Goal: Transaction & Acquisition: Purchase product/service

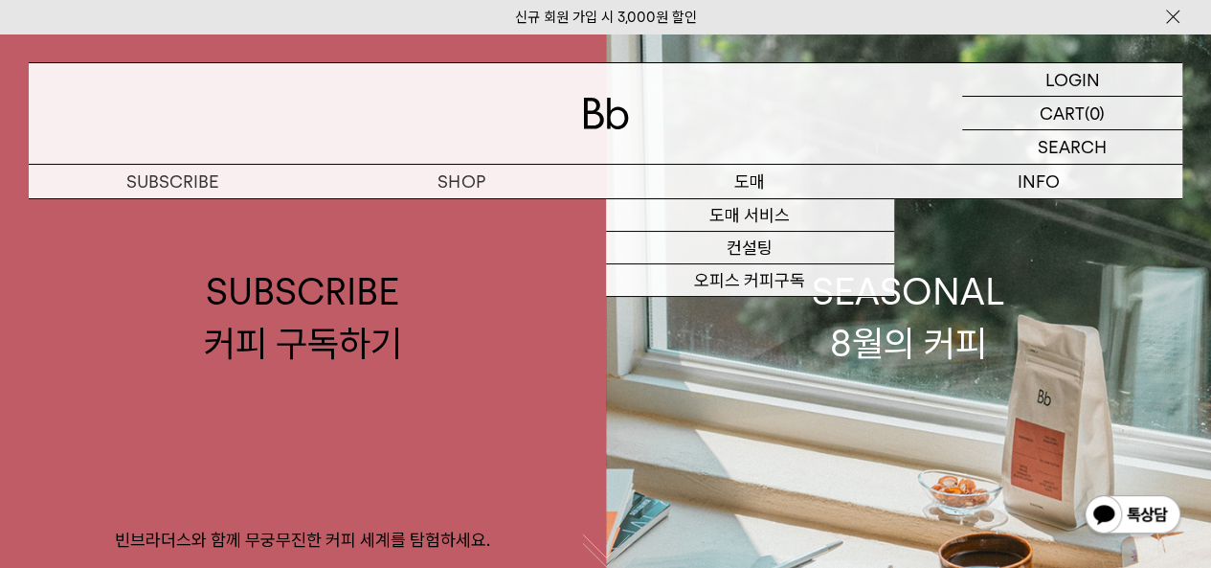
click at [766, 182] on p "도매" at bounding box center [750, 182] width 288 height 34
click at [803, 182] on p "도매" at bounding box center [750, 182] width 288 height 34
click at [870, 213] on link "도매 서비스" at bounding box center [750, 215] width 288 height 33
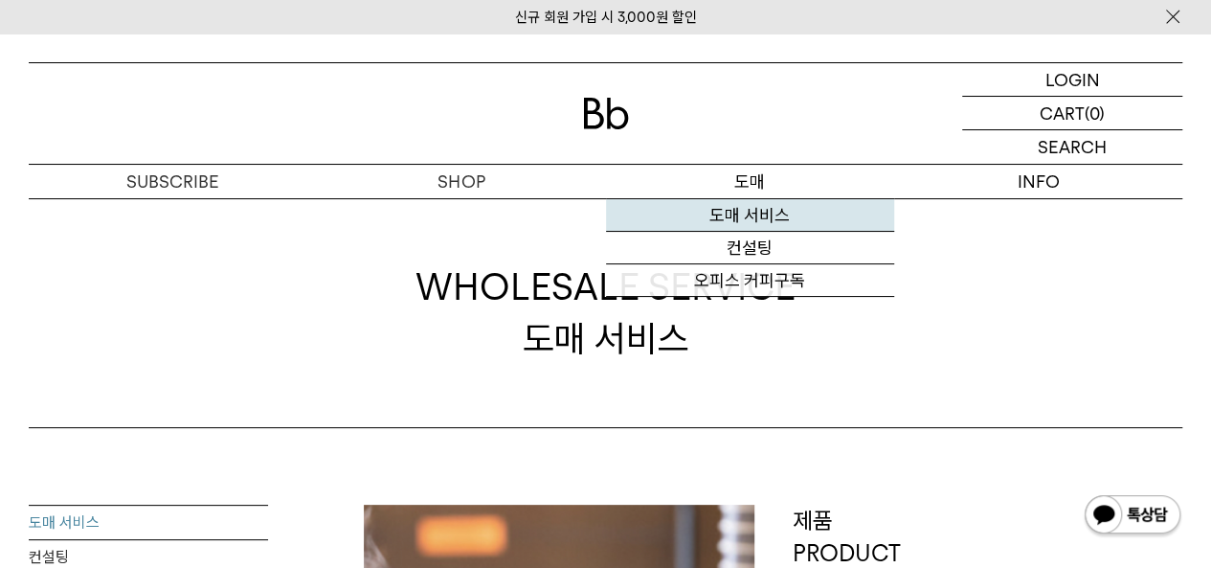
click at [789, 222] on link "도매 서비스" at bounding box center [750, 215] width 288 height 33
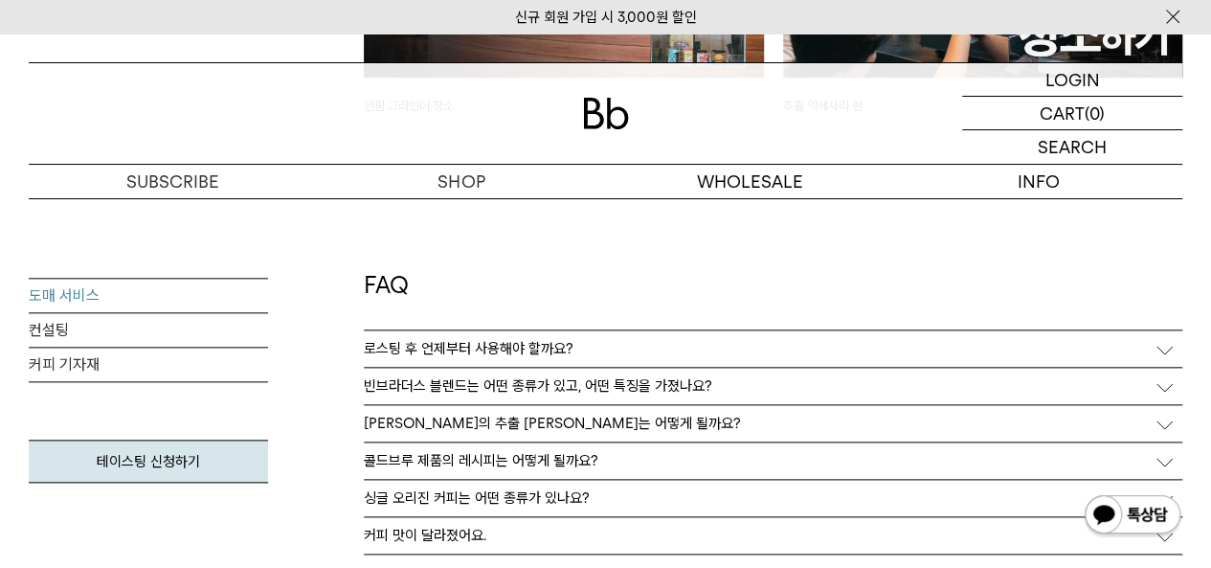
scroll to position [4426, 0]
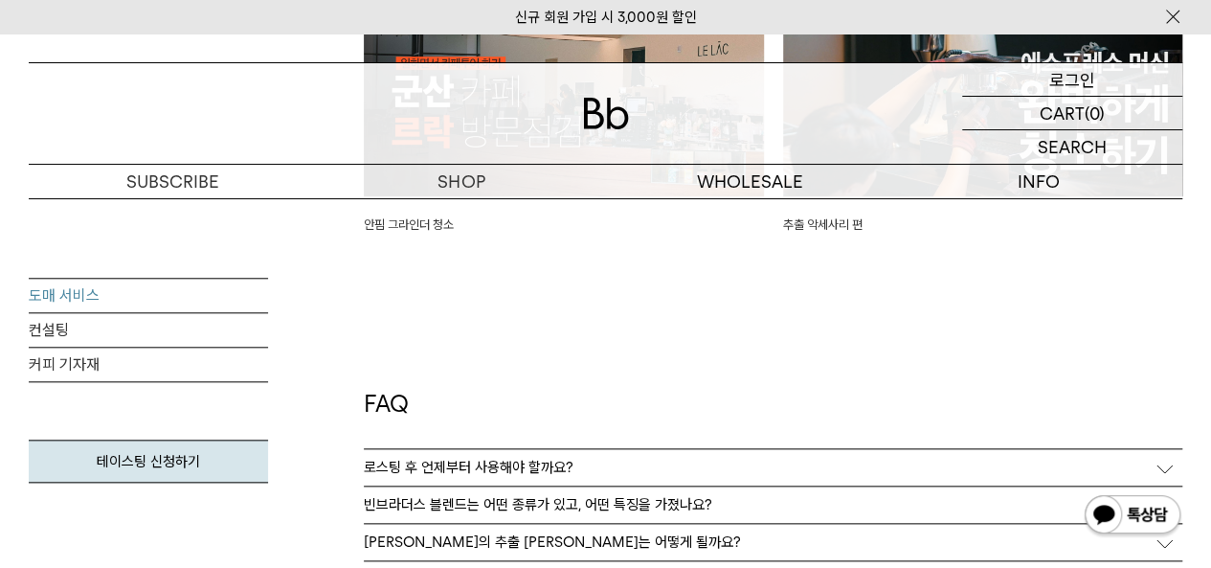
click at [1095, 79] on div "LOGIN 로그인" at bounding box center [1072, 79] width 220 height 33
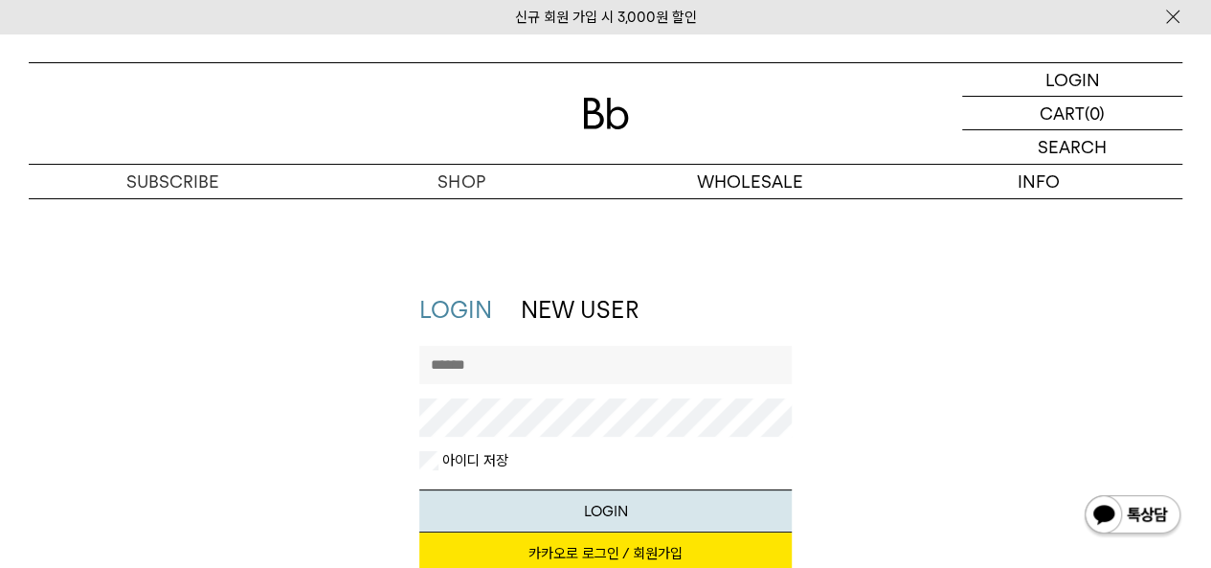
click at [619, 315] on link "NEW USER" at bounding box center [579, 310] width 117 height 28
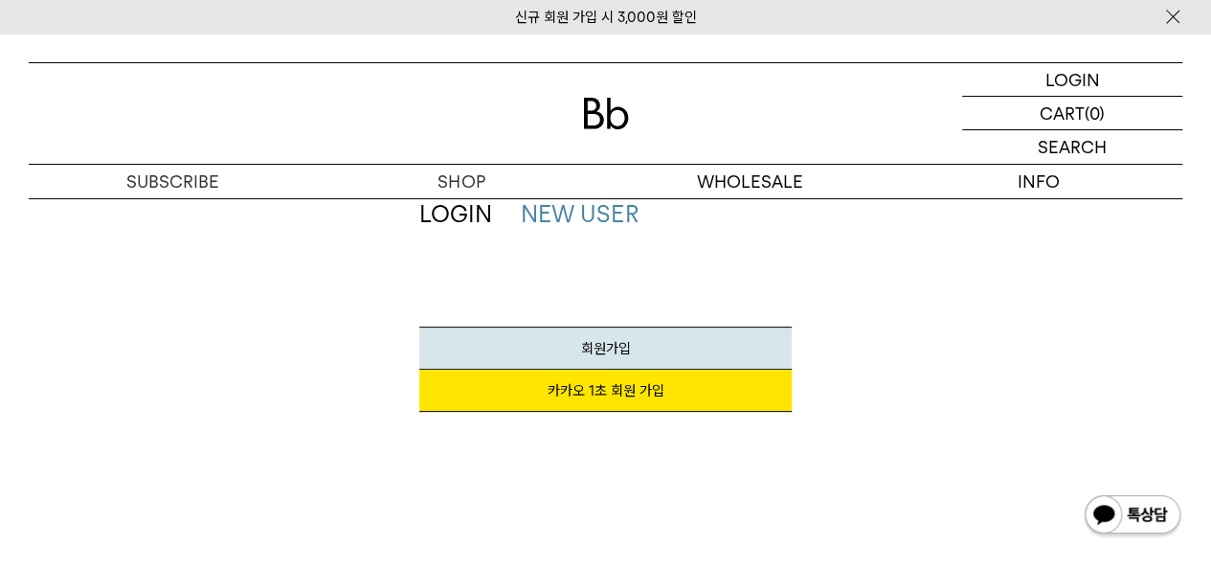
click at [617, 347] on span "회원가입" at bounding box center [605, 348] width 50 height 17
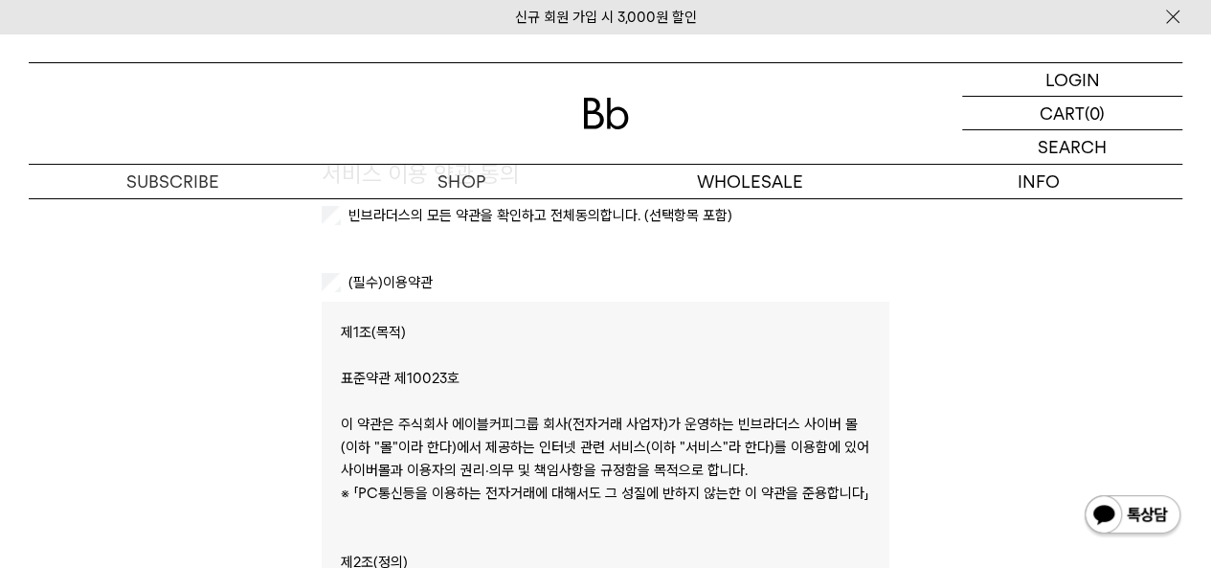
scroll to position [96, 0]
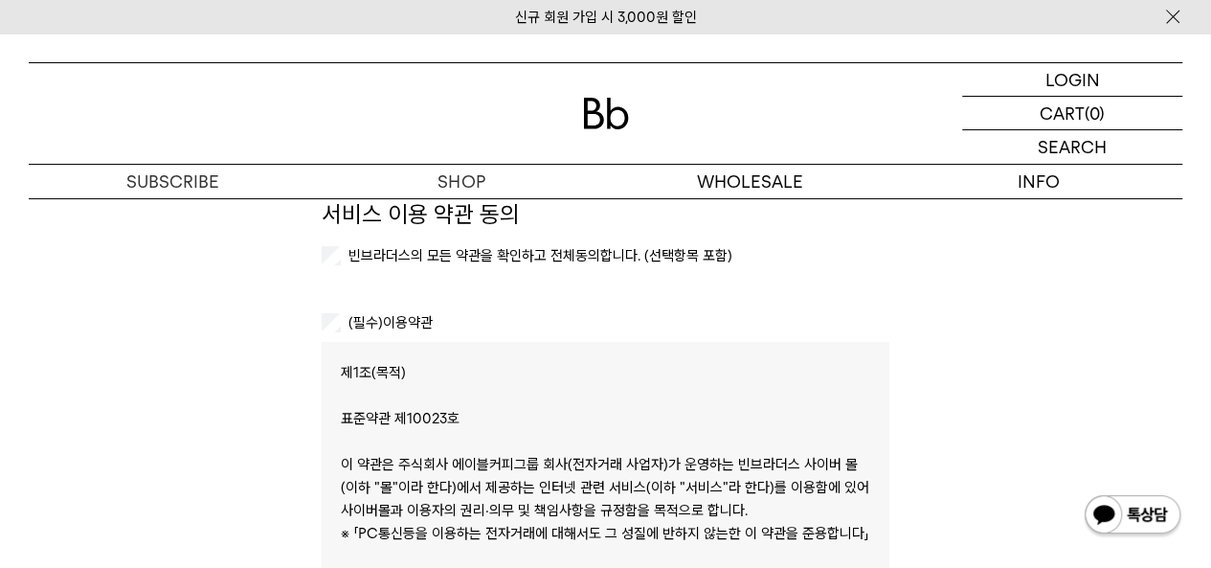
click at [356, 249] on label "빈브라더스의 모든 약관을 확인하고 전체동의합니다. (선택항목 포함)" at bounding box center [539, 255] width 388 height 17
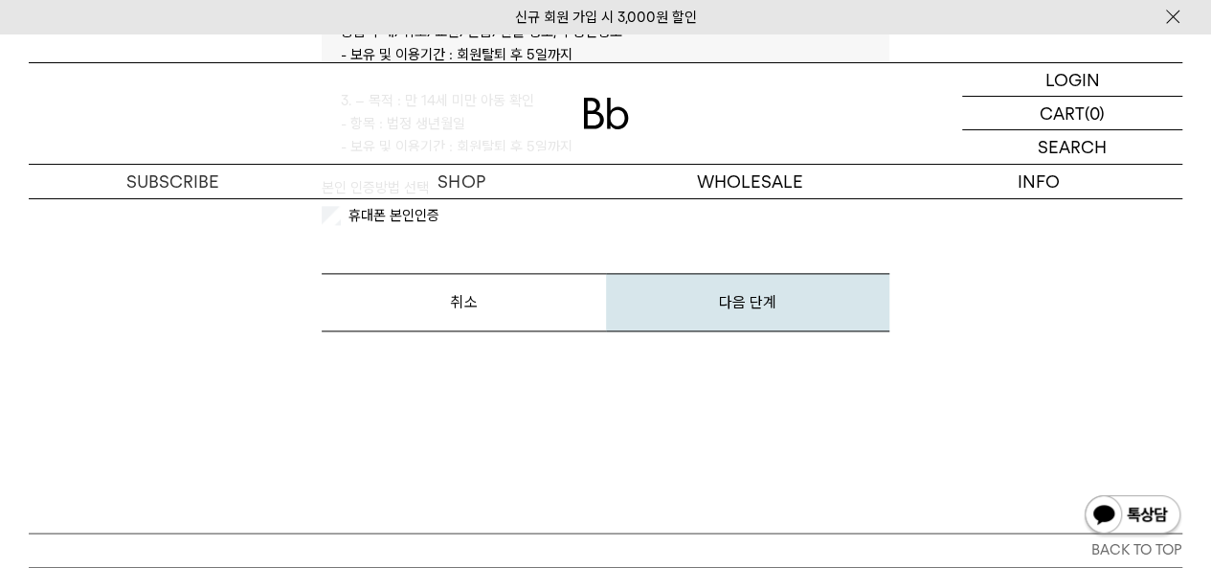
scroll to position [862, 0]
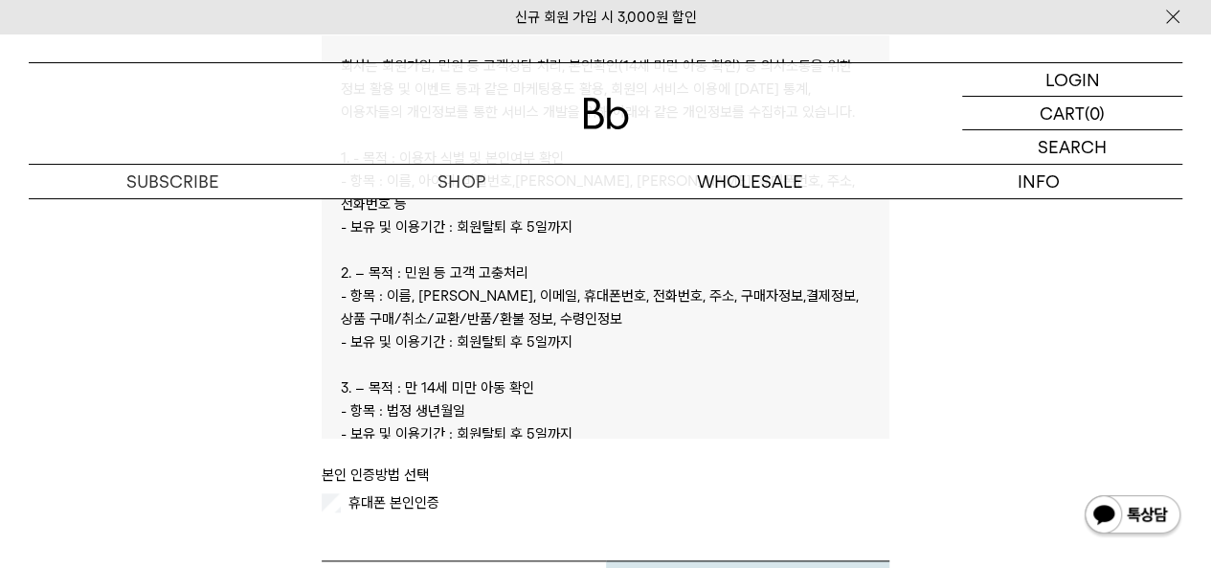
click at [418, 509] on label "휴대폰 본인인증" at bounding box center [392, 502] width 95 height 17
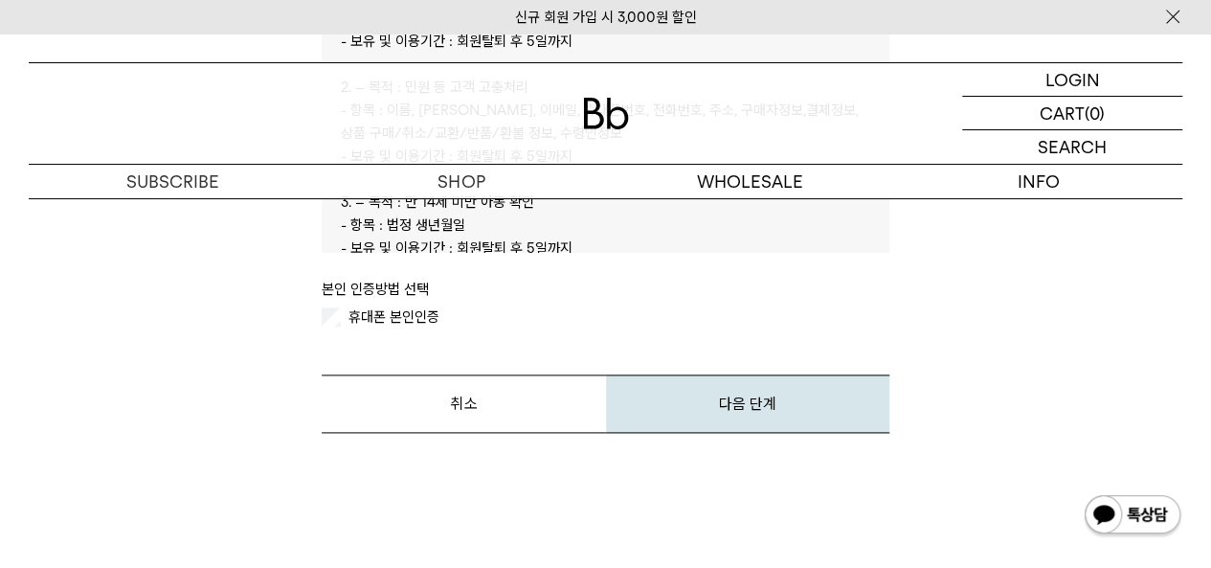
scroll to position [1053, 0]
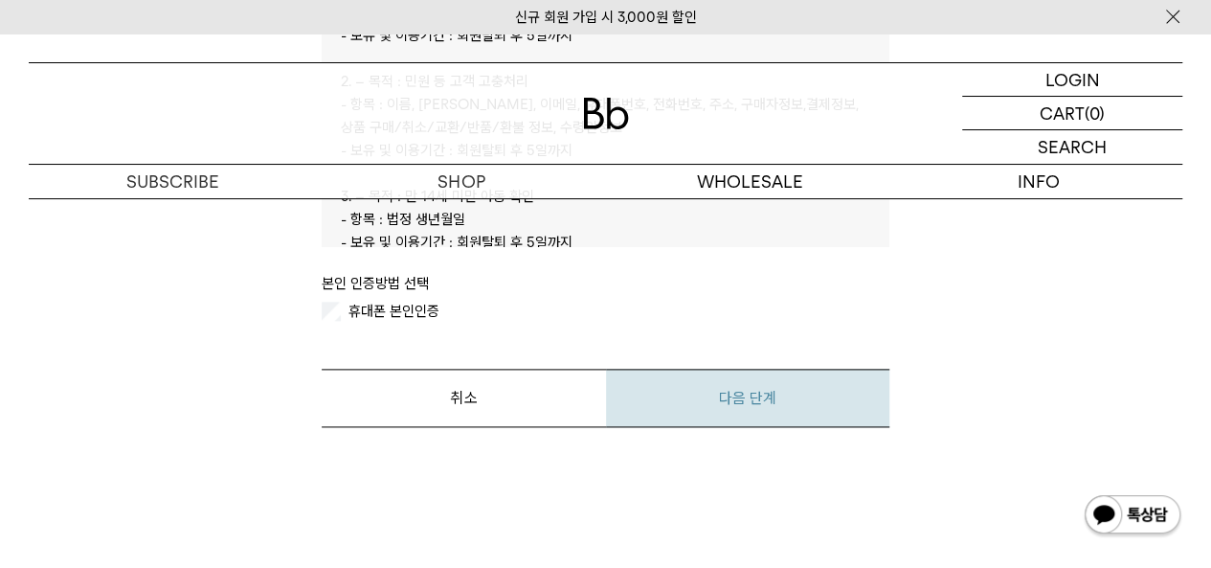
click at [758, 408] on button "다음 단계" at bounding box center [747, 398] width 283 height 58
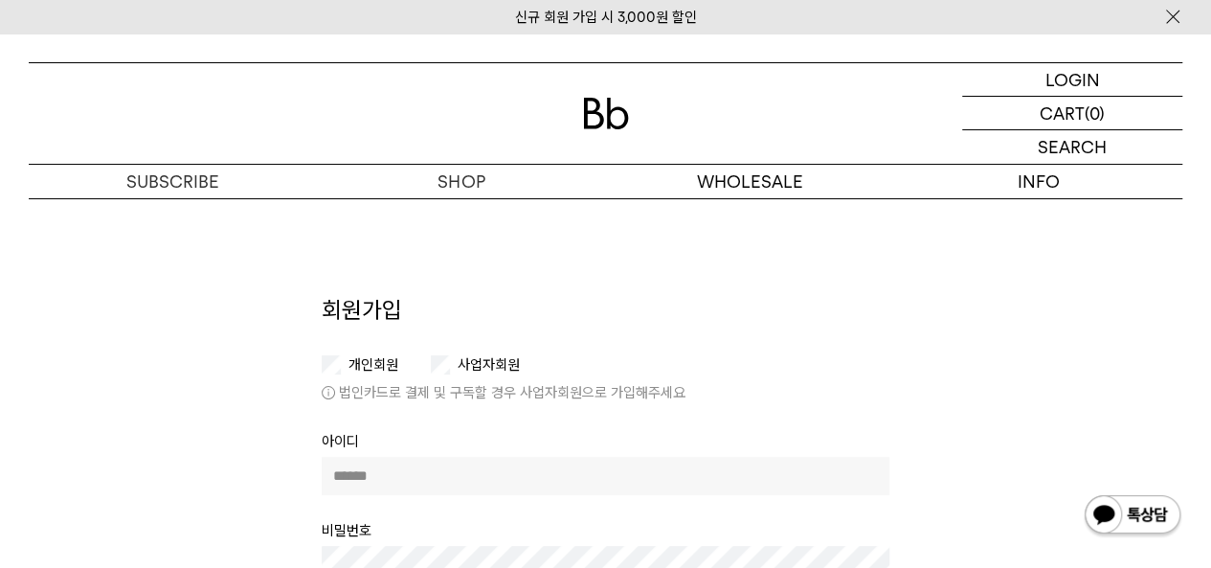
click at [504, 373] on li "사업자회원" at bounding box center [476, 364] width 118 height 19
click at [637, 480] on input "text" at bounding box center [606, 476] width 568 height 38
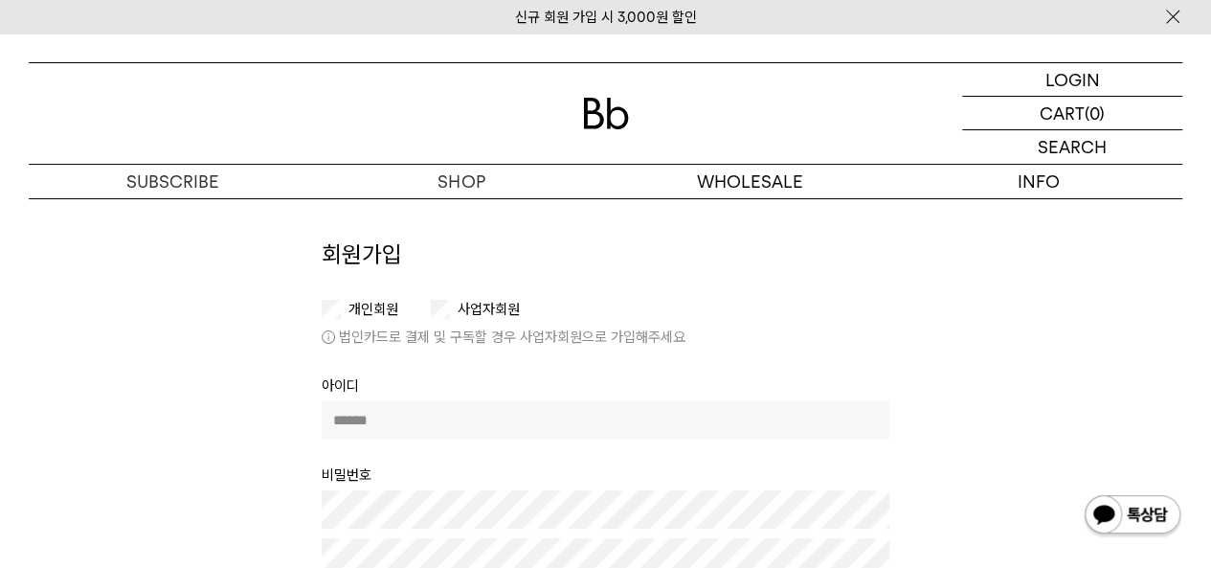
scroll to position [96, 0]
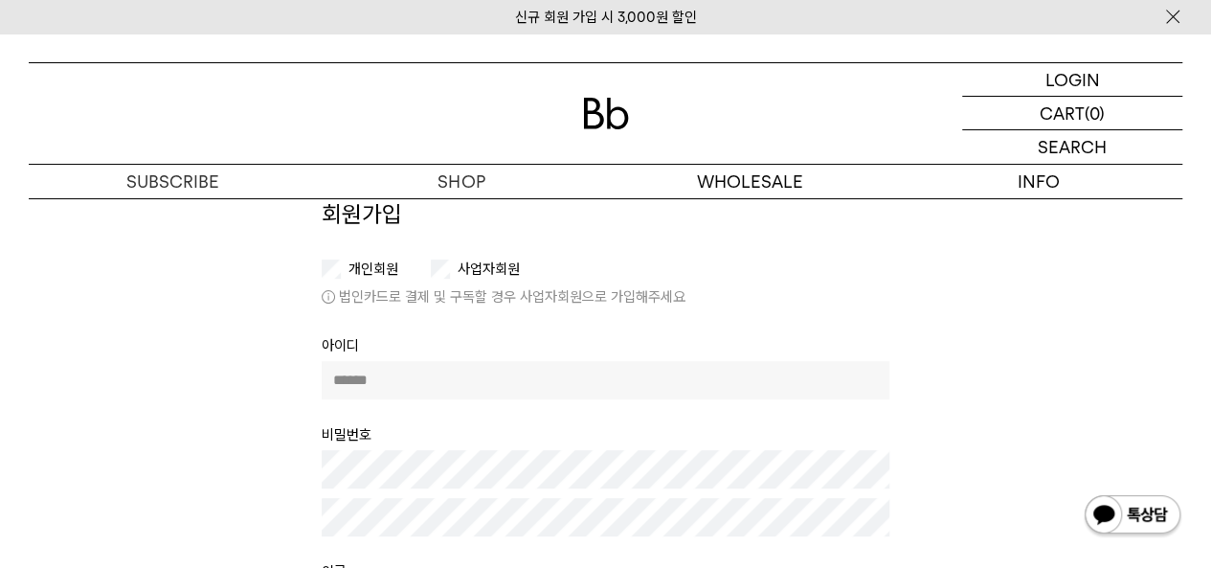
type input "*"
type input "**"
type input "*********"
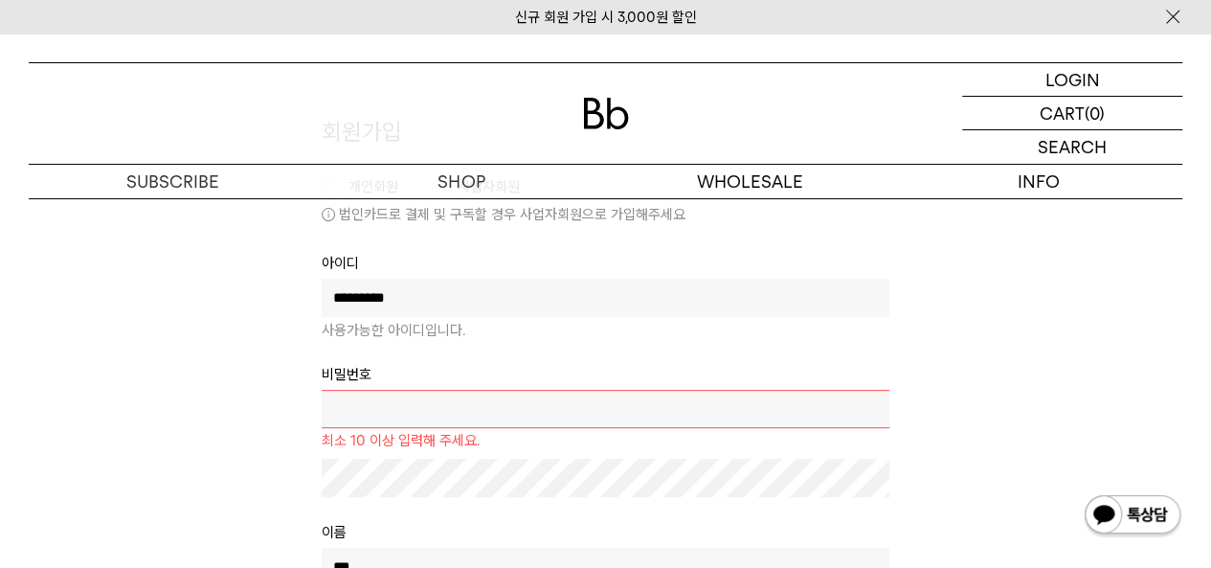
scroll to position [287, 0]
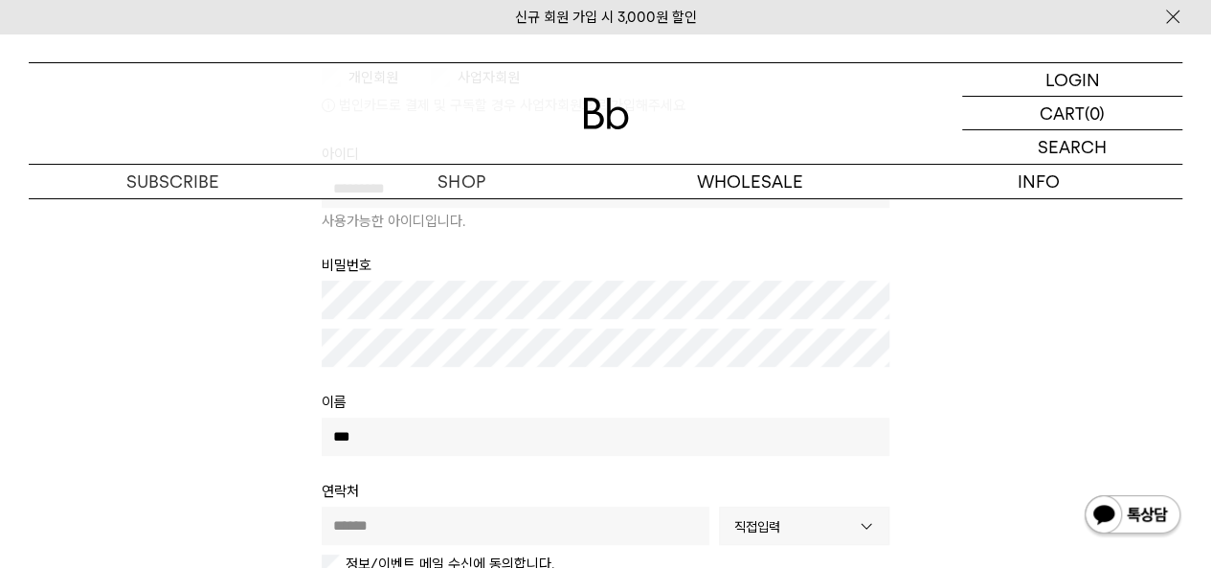
click at [525, 388] on td at bounding box center [606, 359] width 568 height 62
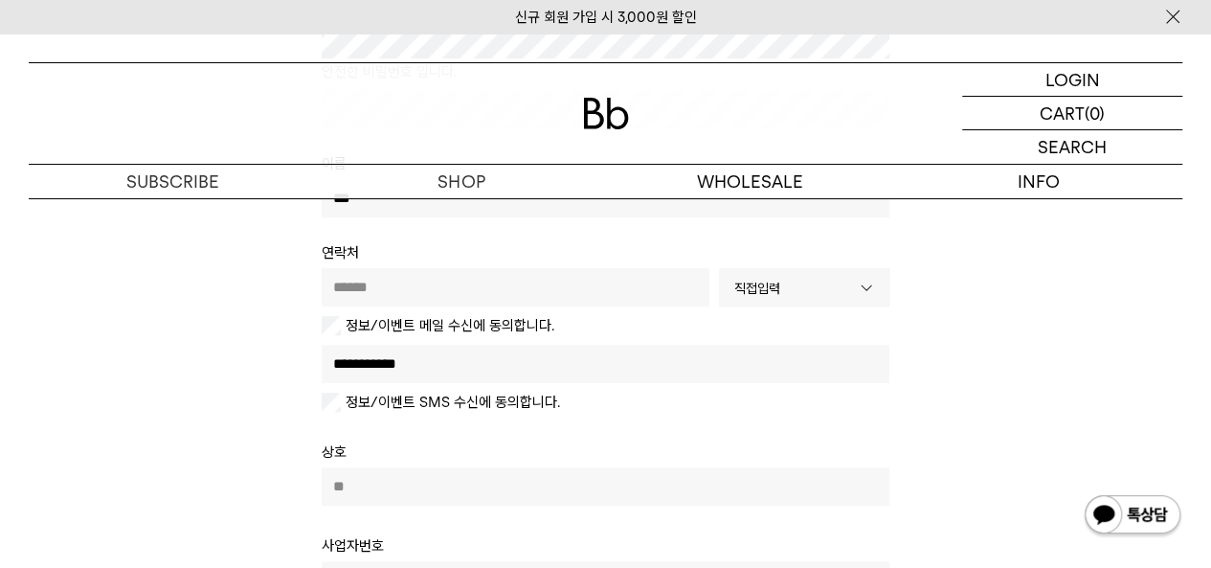
scroll to position [479, 0]
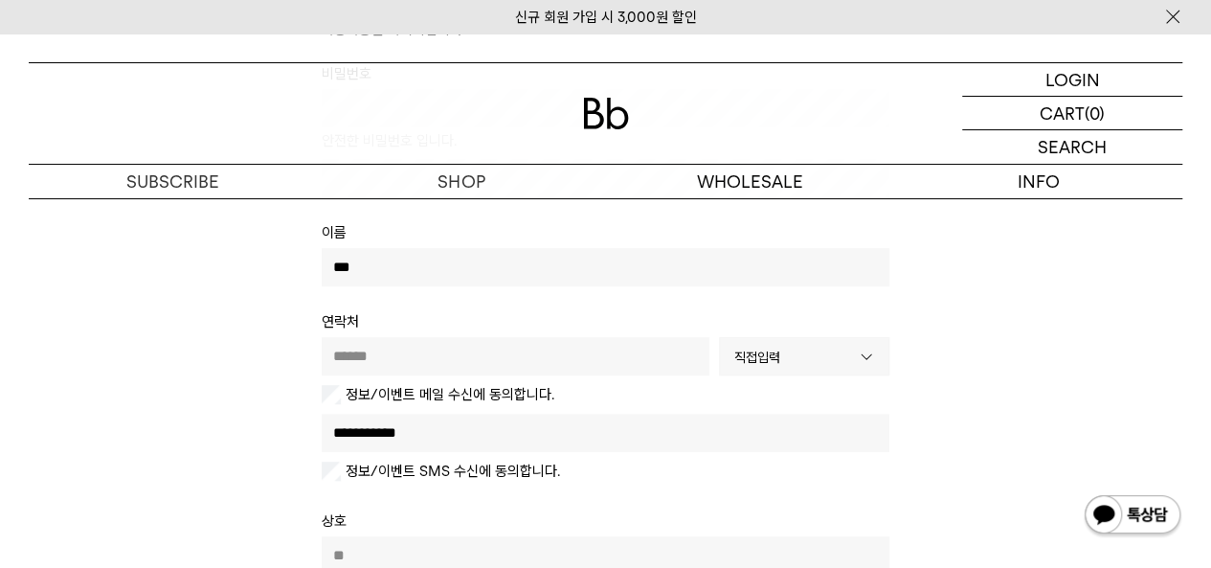
click at [485, 340] on input "text" at bounding box center [516, 356] width 388 height 38
type input "**********"
click at [801, 405] on tbody "**********" at bounding box center [606, 230] width 568 height 558
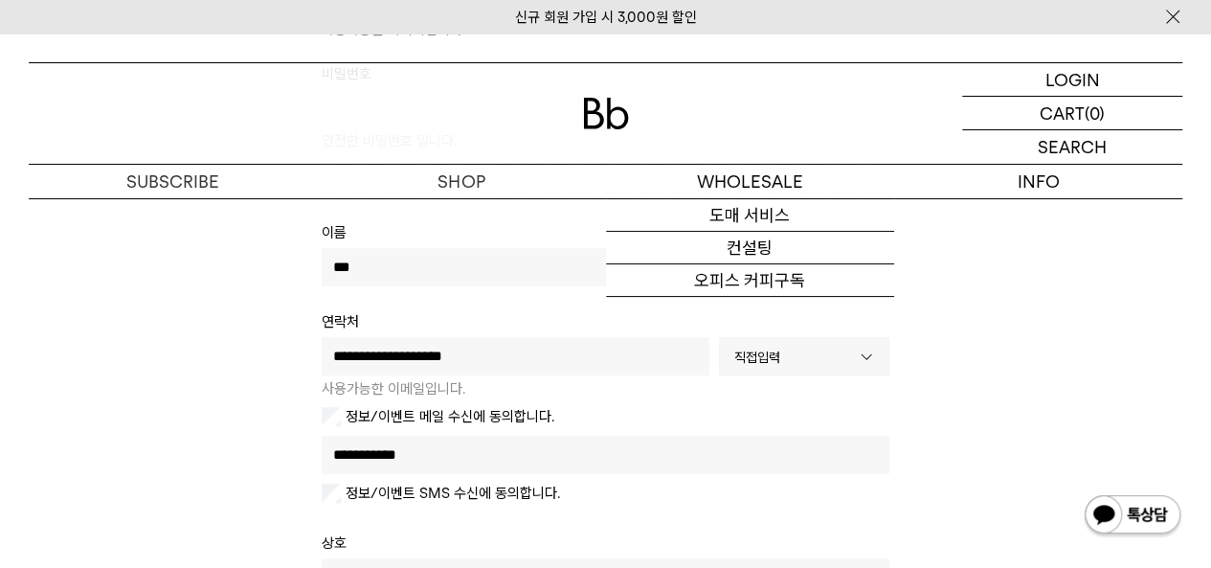
click at [1023, 328] on div "회원가입 개인회원 사업자회원 법인카드로 결제 및 구독할 경우 사업자회원으로 가입해주세요 아이디 ********* 사용가능한 아이디입니다. 비밀…" at bounding box center [605, 442] width 1173 height 1255
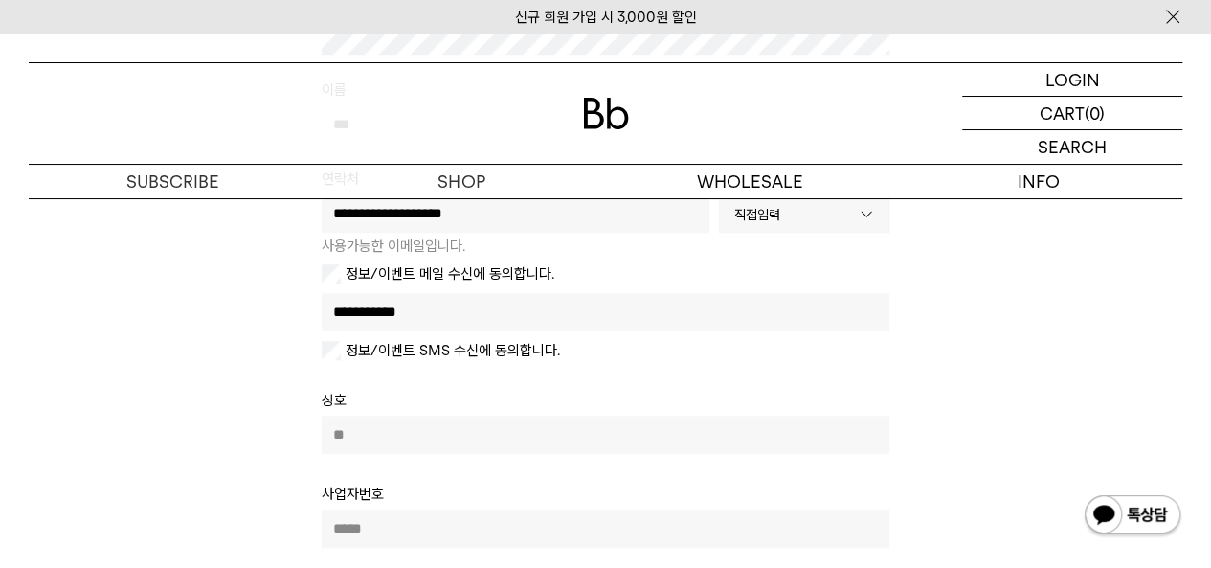
scroll to position [670, 0]
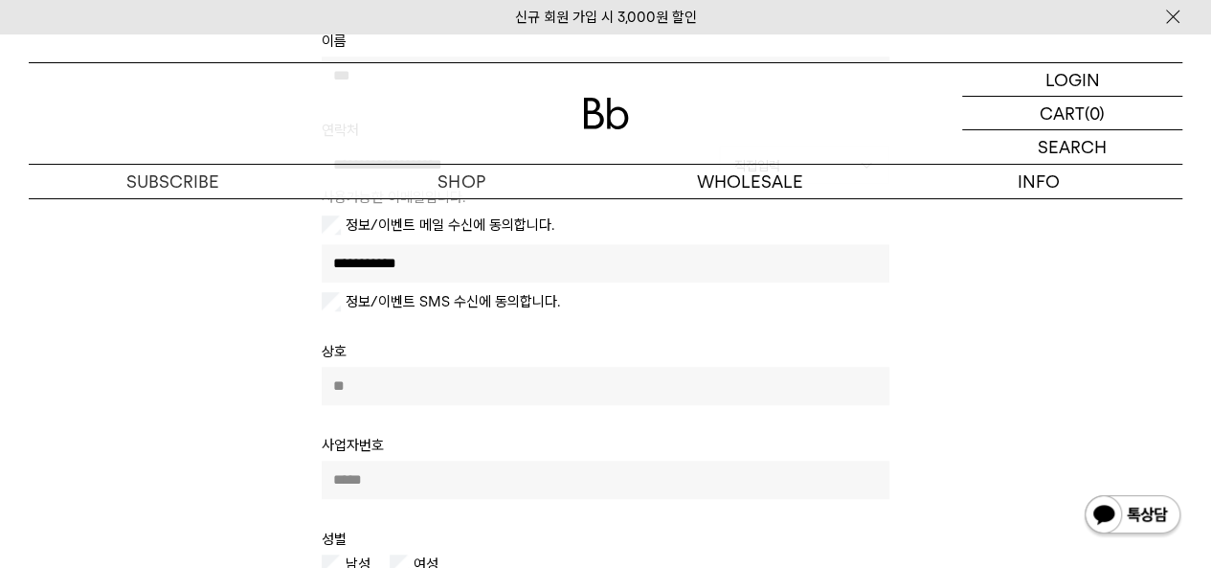
click at [645, 392] on input "text" at bounding box center [606, 386] width 568 height 38
type input "*"
type input "***"
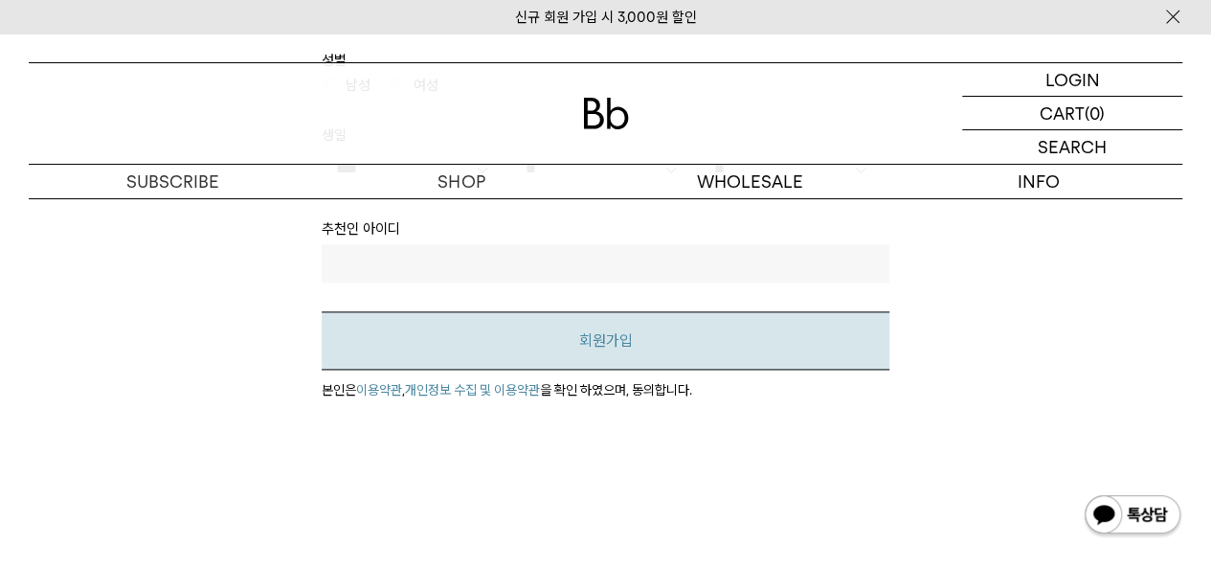
type input "**********"
click at [593, 338] on button "회원가입" at bounding box center [606, 340] width 568 height 58
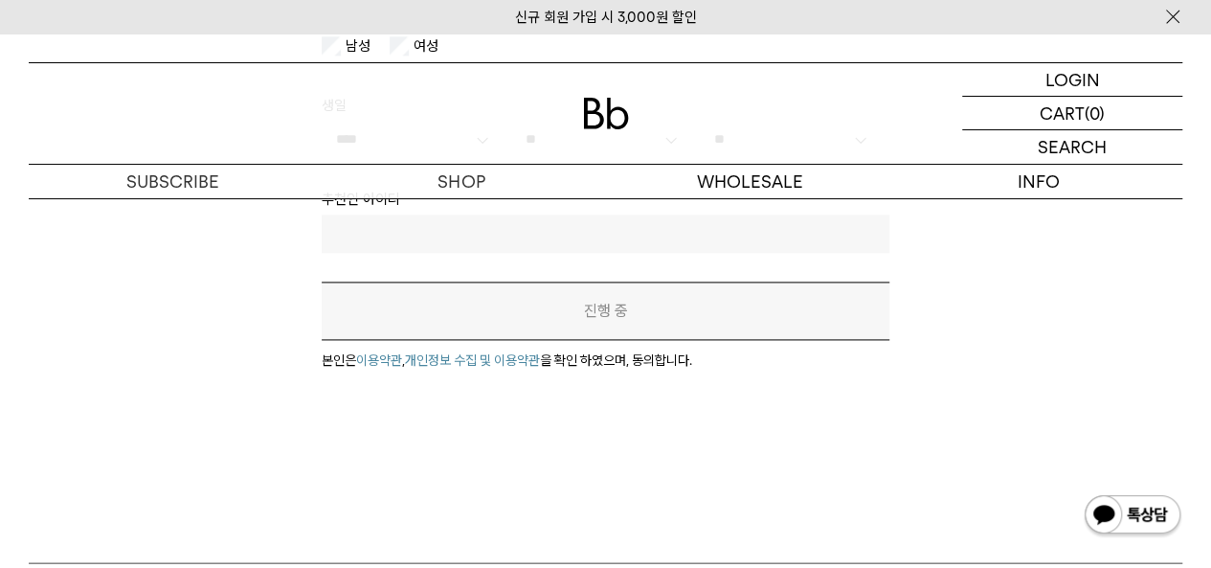
scroll to position [1083, 0]
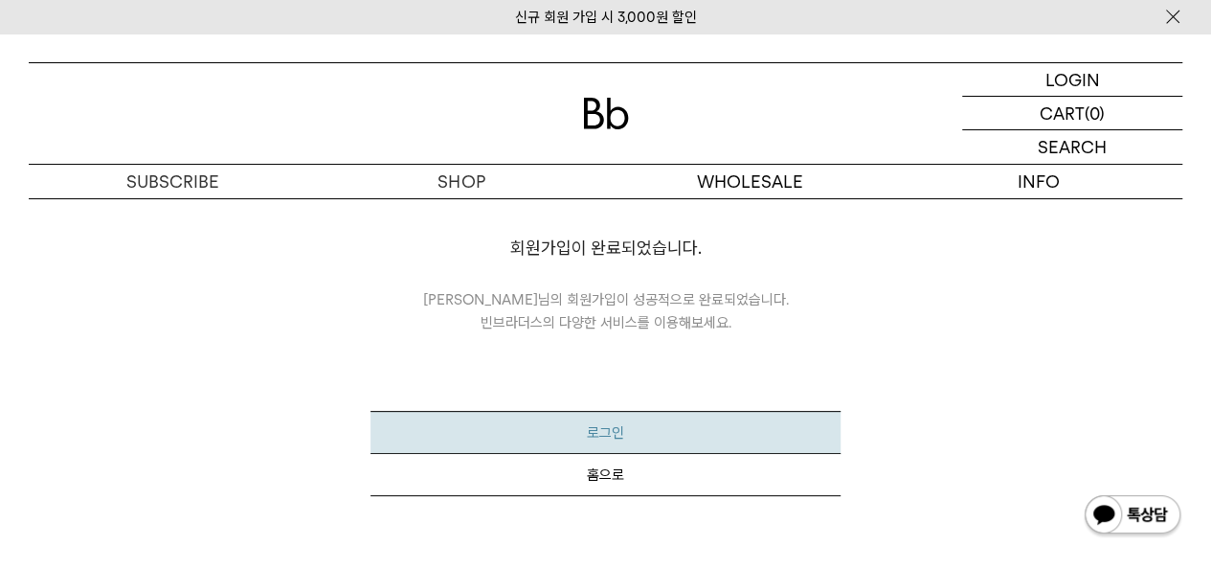
click at [671, 436] on button "로그인" at bounding box center [605, 432] width 469 height 43
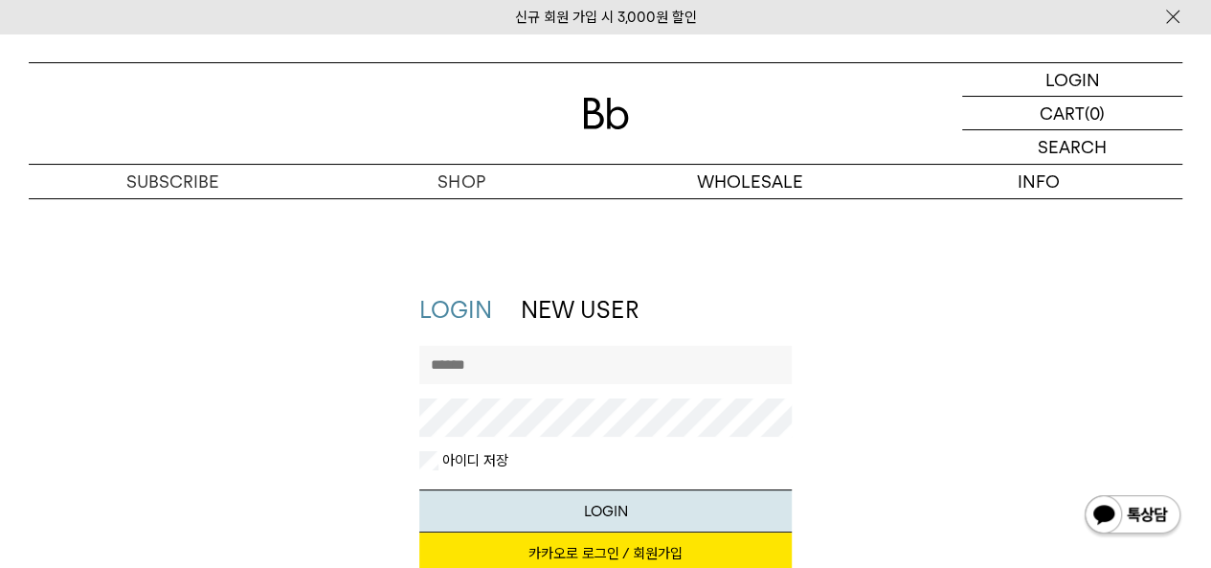
type input "*********"
click at [649, 499] on button "LOGIN" at bounding box center [605, 510] width 372 height 43
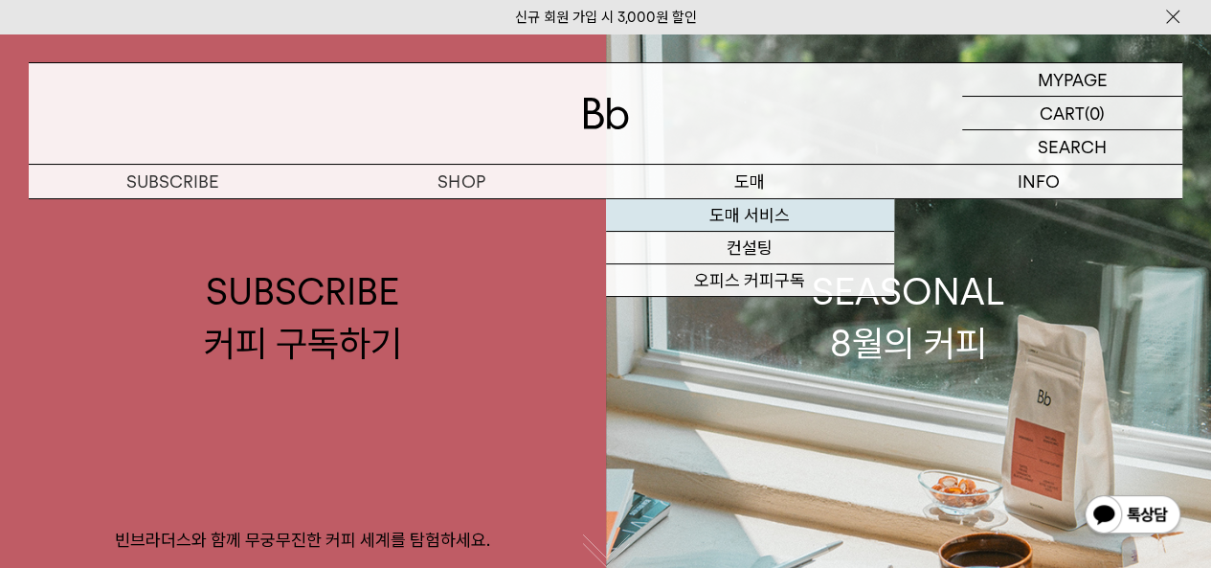
click at [762, 206] on link "도매 서비스" at bounding box center [750, 215] width 288 height 33
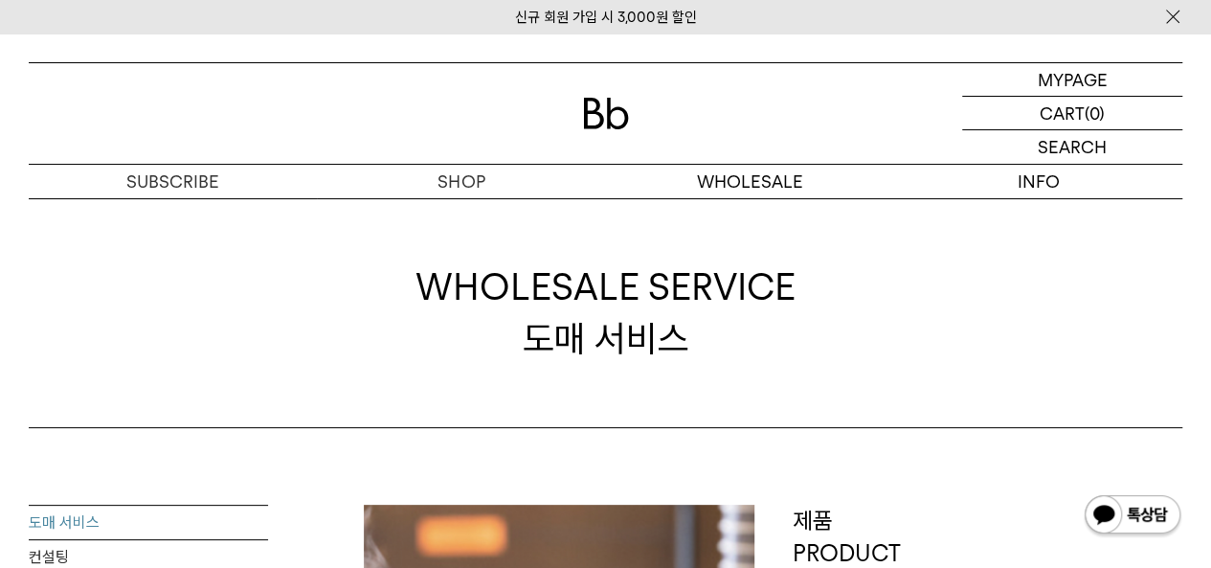
scroll to position [383, 0]
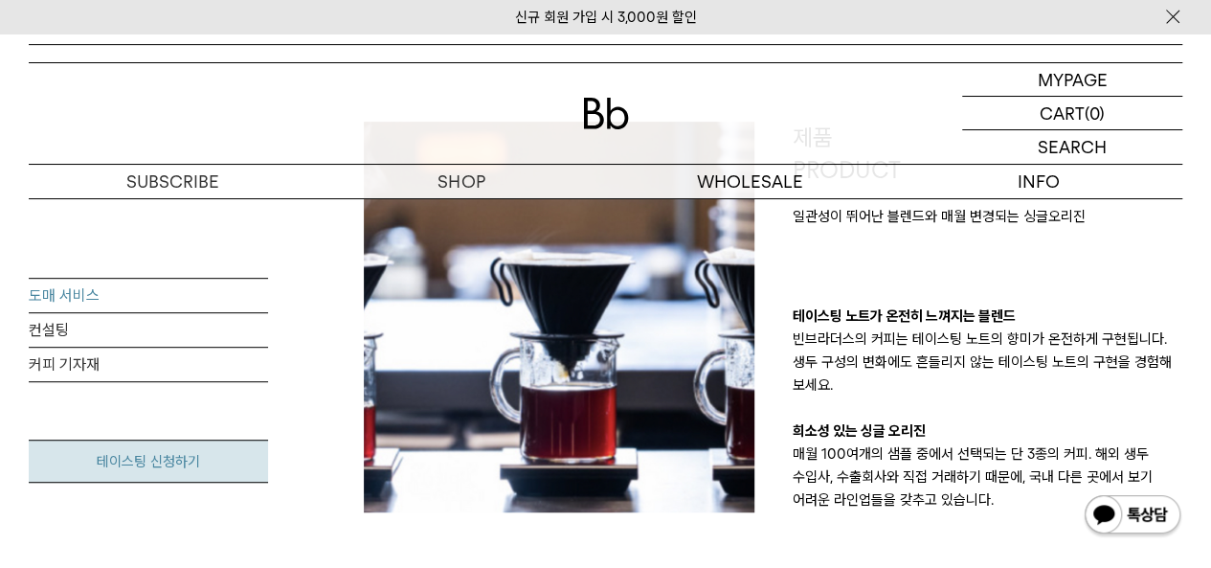
click at [241, 461] on link "테이스팅 신청하기" at bounding box center [148, 461] width 239 height 43
click at [73, 342] on link "컨설팅" at bounding box center [148, 330] width 239 height 34
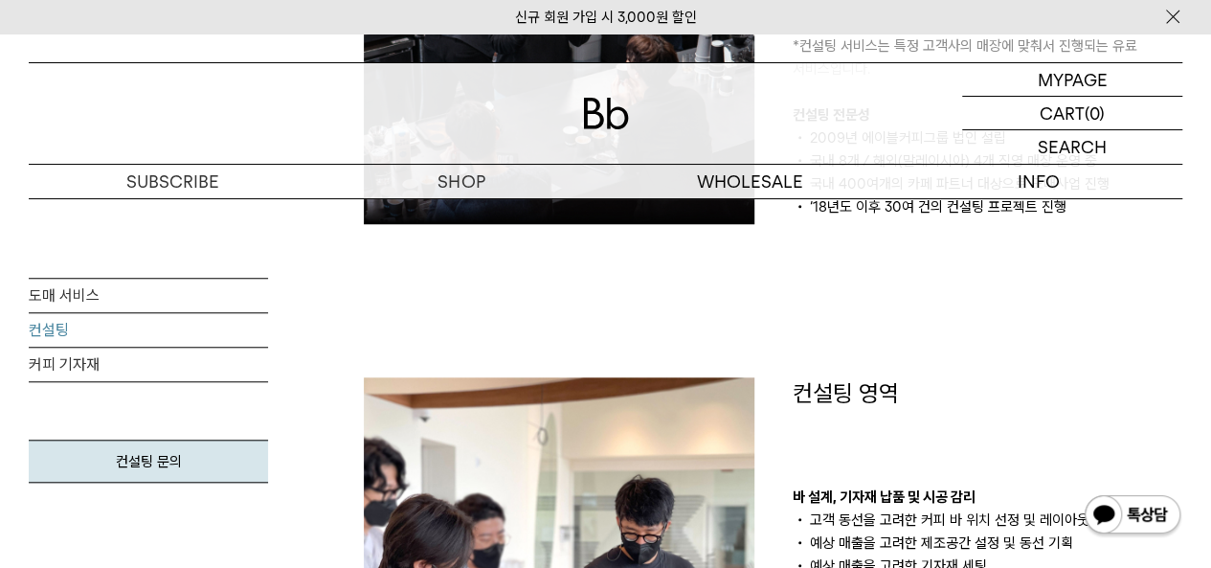
scroll to position [766, 0]
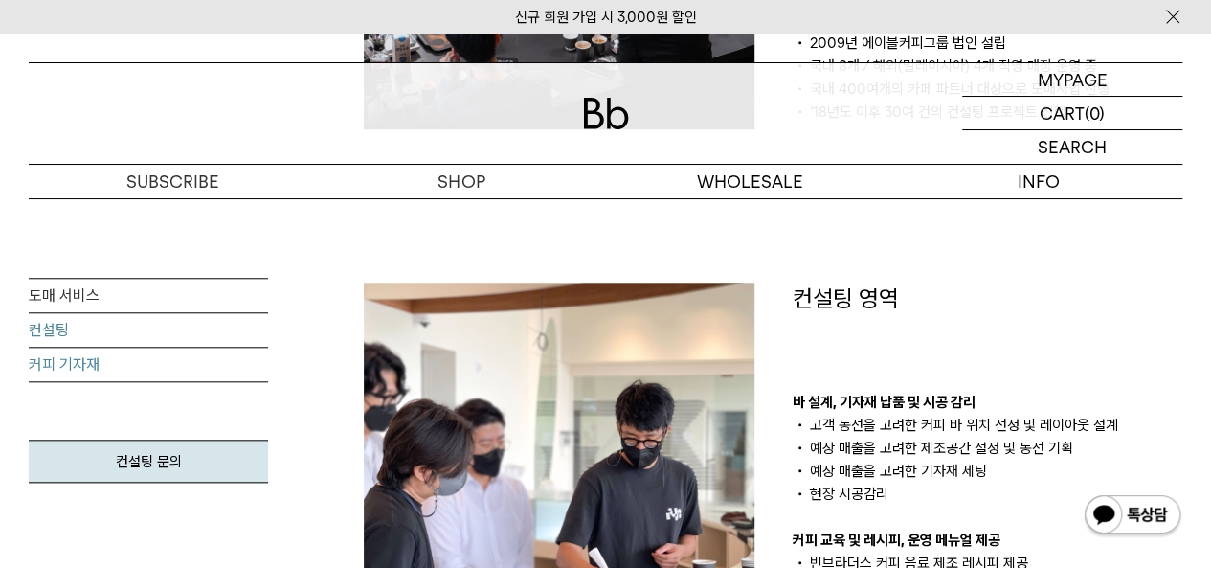
click at [165, 371] on link "커피 기자재" at bounding box center [148, 365] width 239 height 34
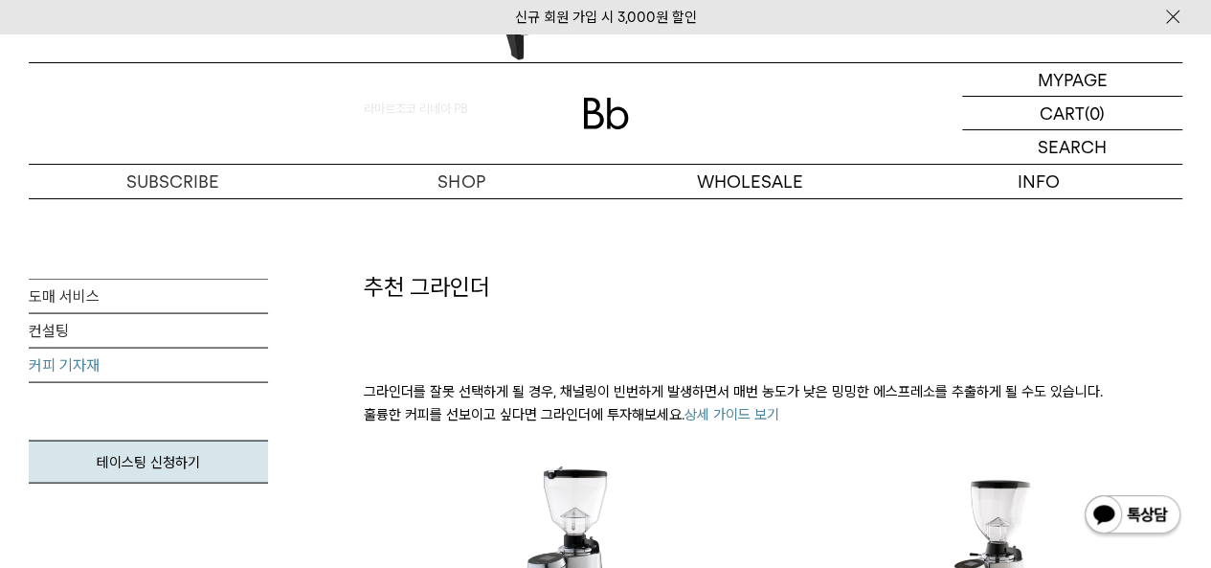
scroll to position [1819, 0]
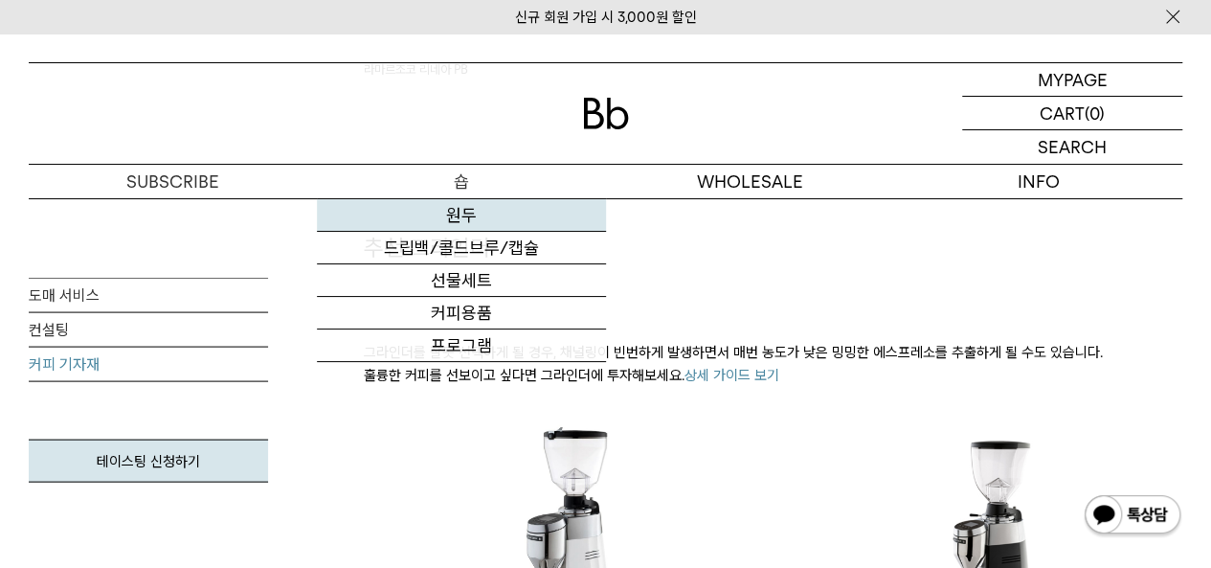
click at [457, 215] on link "원두" at bounding box center [461, 215] width 288 height 33
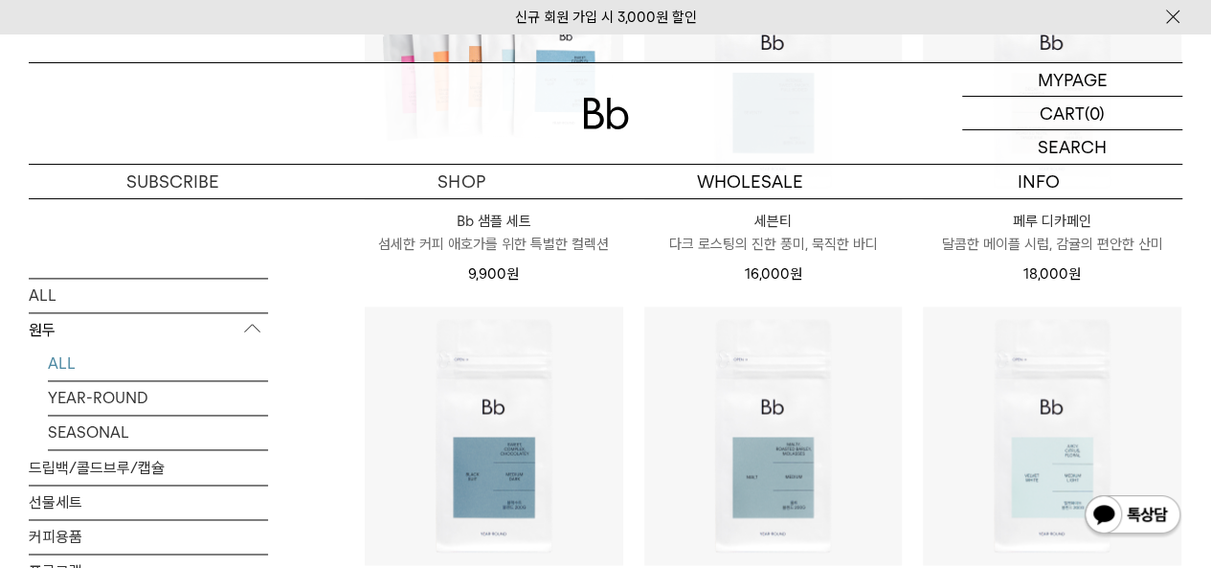
scroll to position [1436, 0]
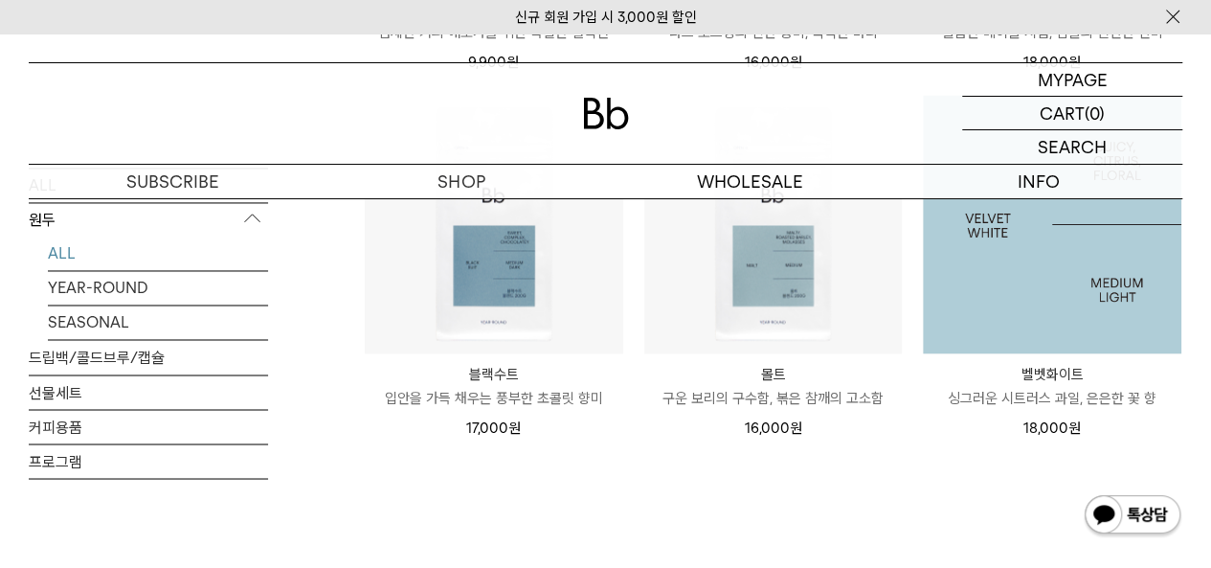
click at [1140, 305] on img at bounding box center [1052, 224] width 259 height 259
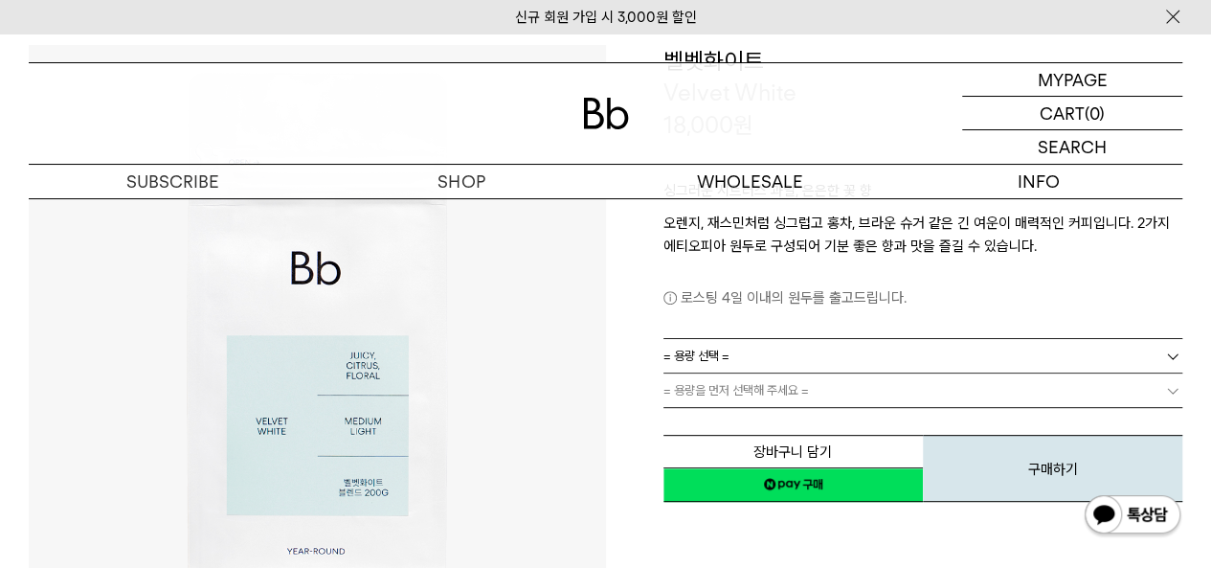
click at [1097, 355] on link "= 용량 선택 =" at bounding box center [924, 356] width 520 height 34
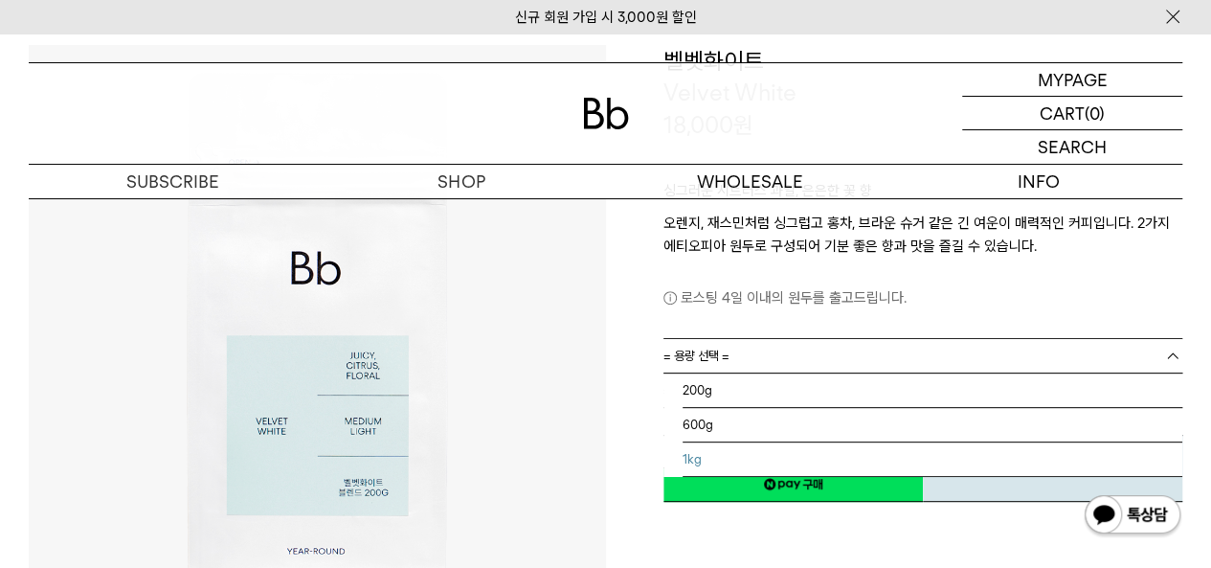
click at [790, 457] on li "1kg" at bounding box center [933, 459] width 501 height 34
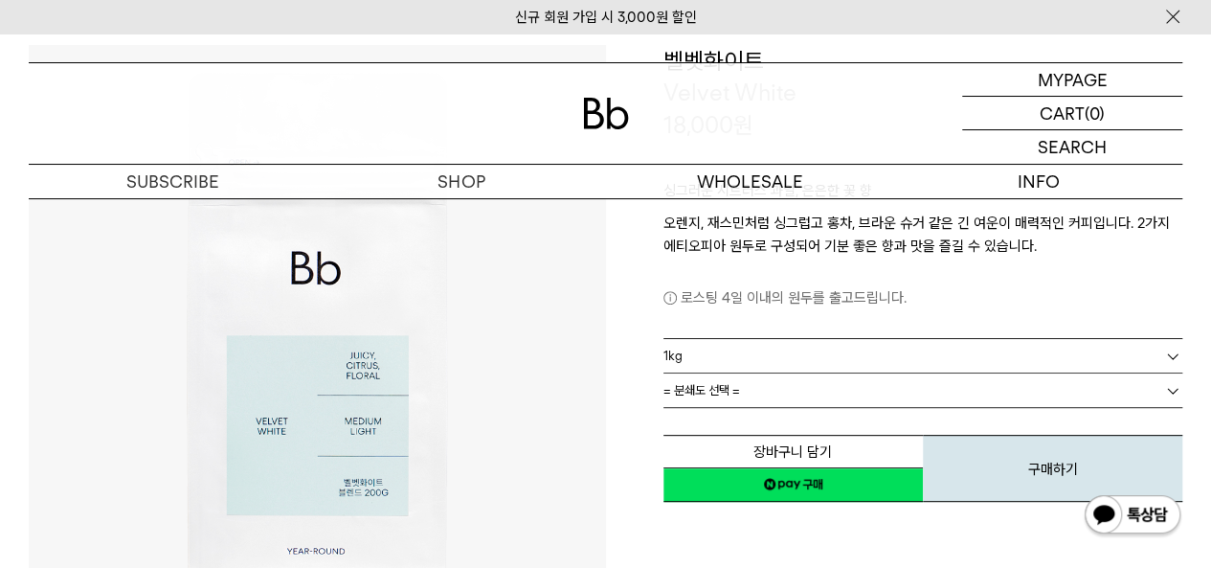
click at [802, 389] on link "= 분쇄도 선택 =" at bounding box center [924, 390] width 520 height 34
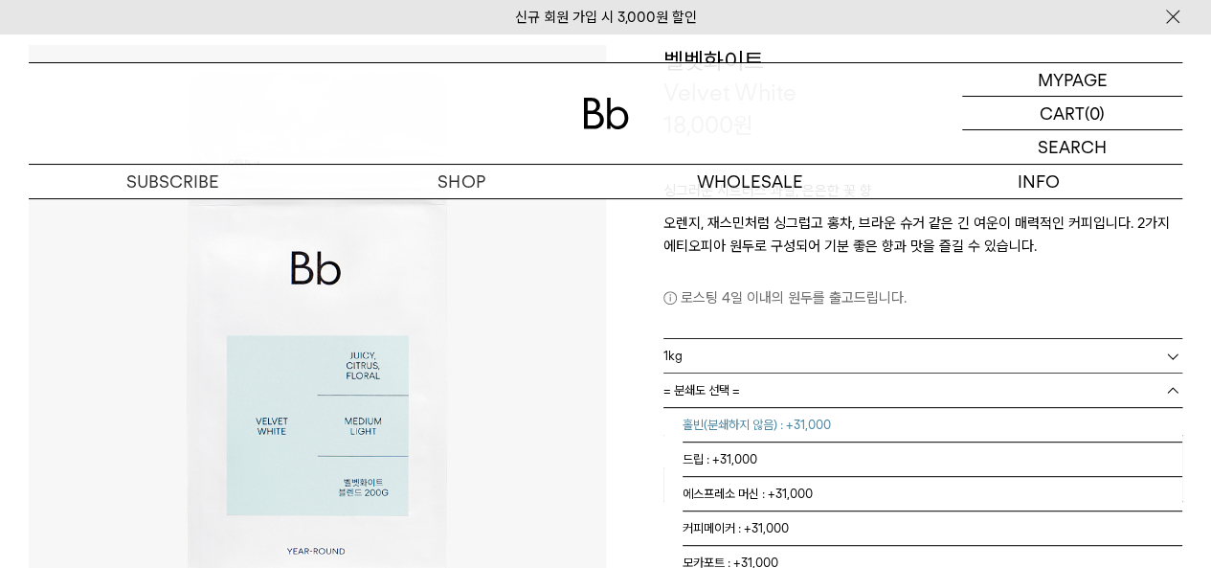
click at [805, 417] on li "홀빈(분쇄하지 않음) : +31,000" at bounding box center [933, 425] width 501 height 34
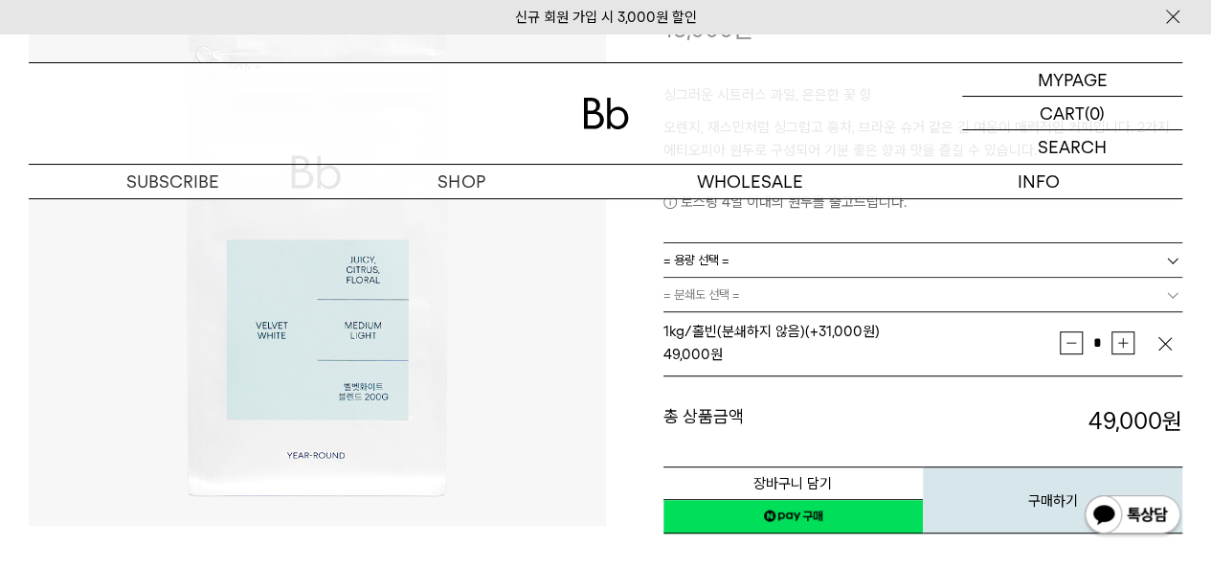
scroll to position [96, 0]
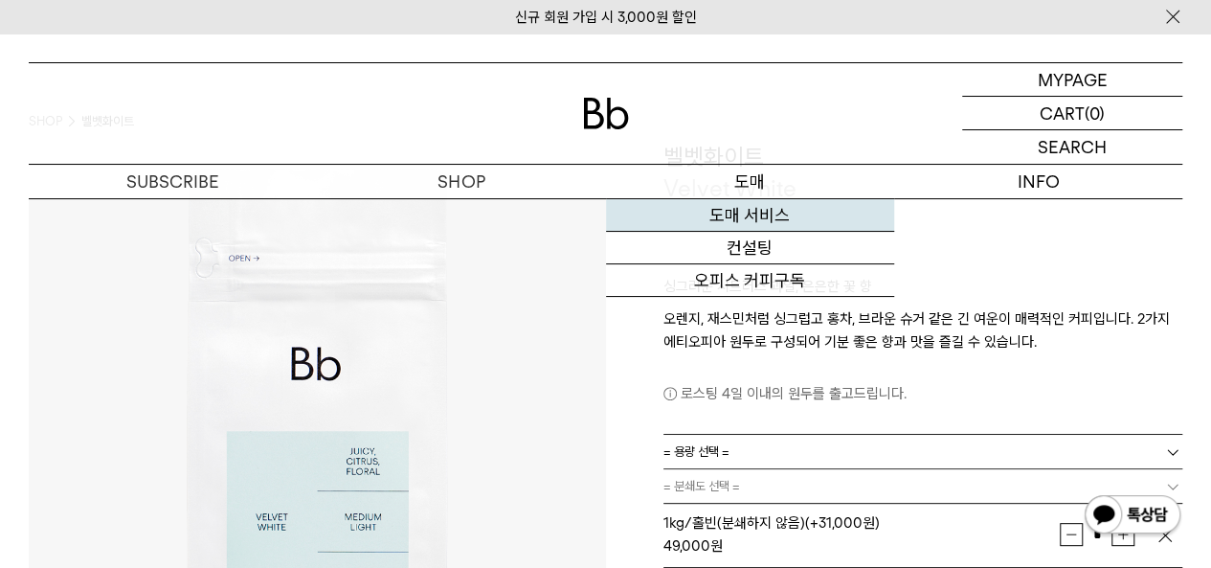
click at [751, 211] on link "도매 서비스" at bounding box center [750, 215] width 288 height 33
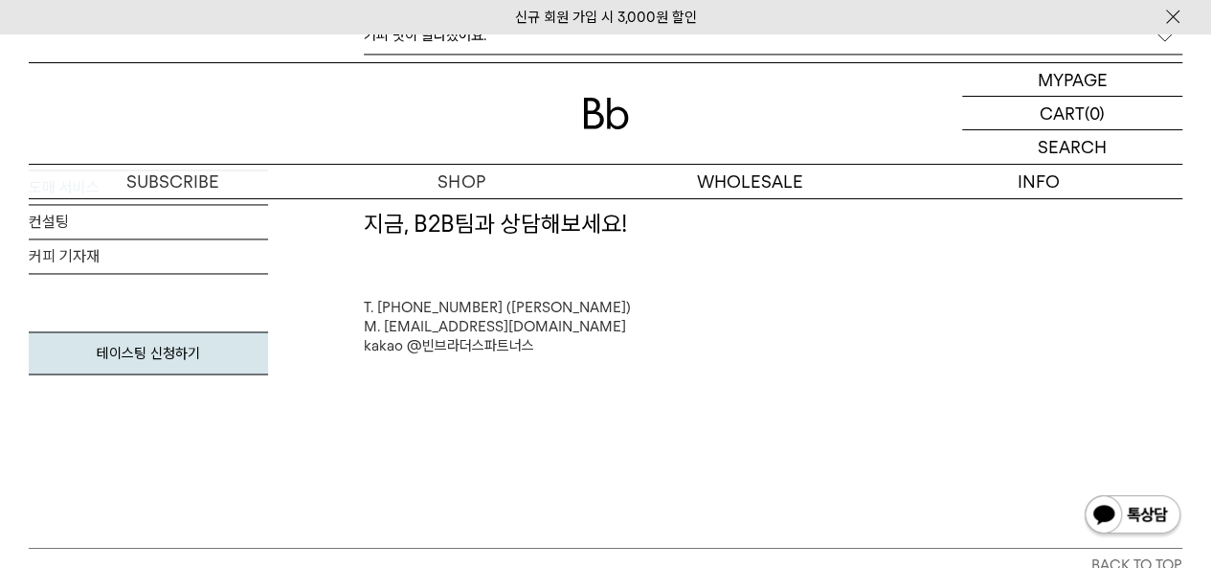
scroll to position [5075, 0]
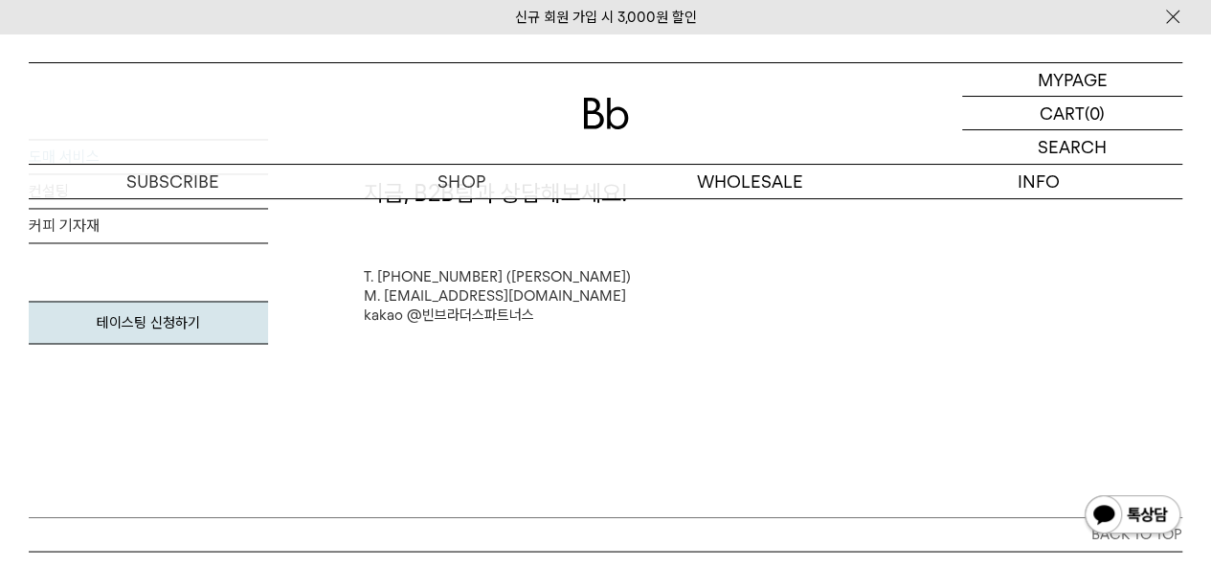
click at [720, 288] on div "T. 010-8767-4709 (김범용 매니저) M. b2b@ablecoffeegroup.com kakao @빈브라더스파트너스" at bounding box center [773, 295] width 819 height 57
click at [562, 290] on link "M. b2b@ablecoffeegroup.com" at bounding box center [495, 295] width 262 height 17
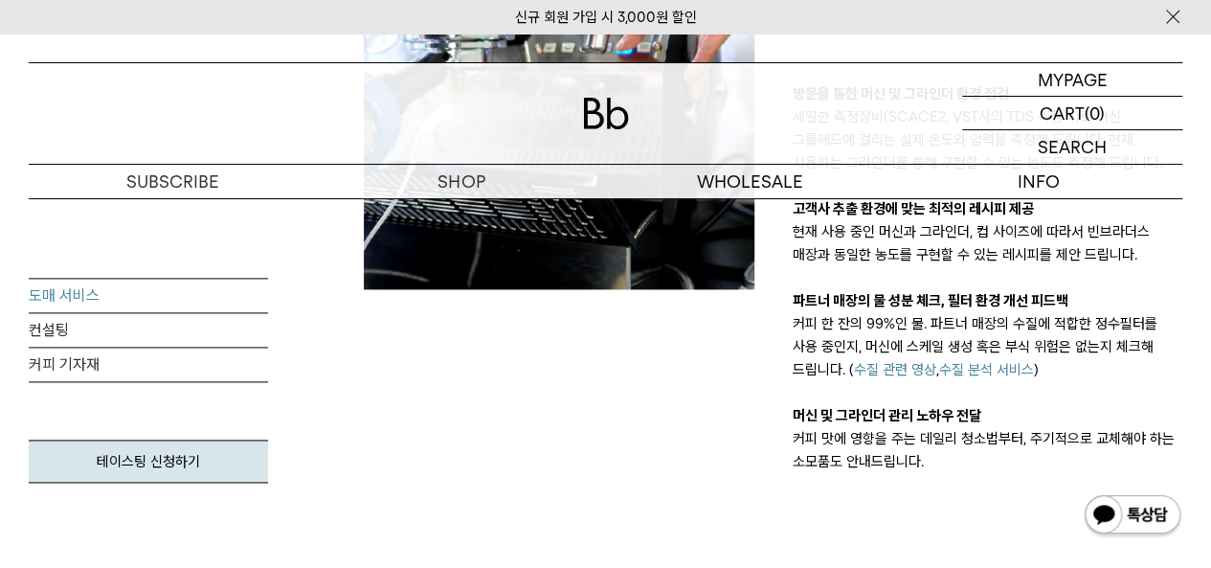
scroll to position [1819, 0]
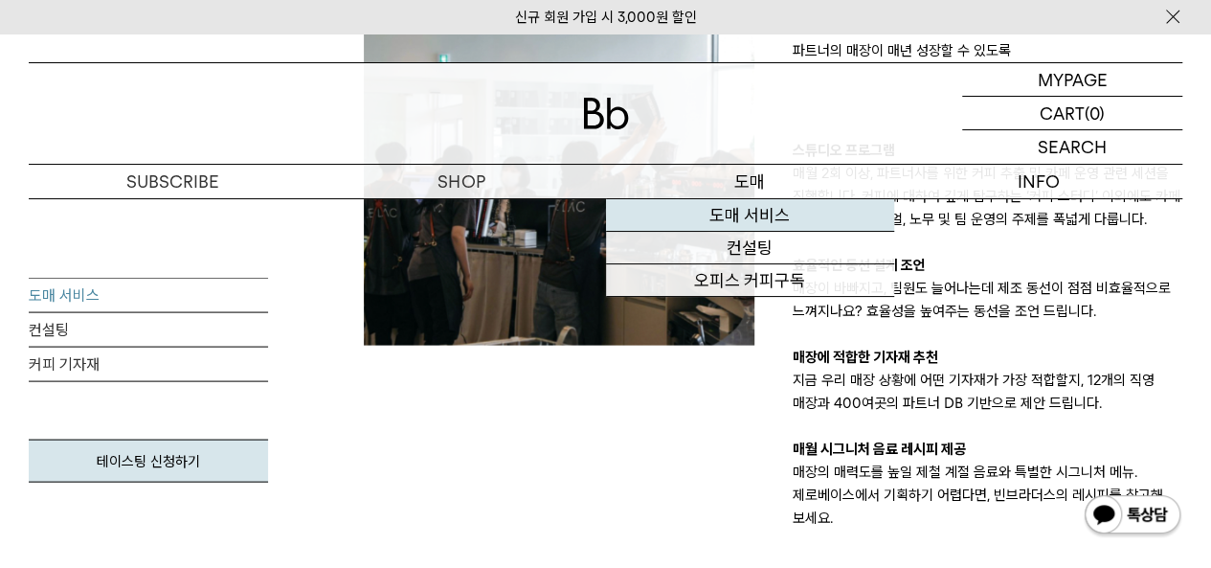
click at [777, 215] on link "도매 서비스" at bounding box center [750, 215] width 288 height 33
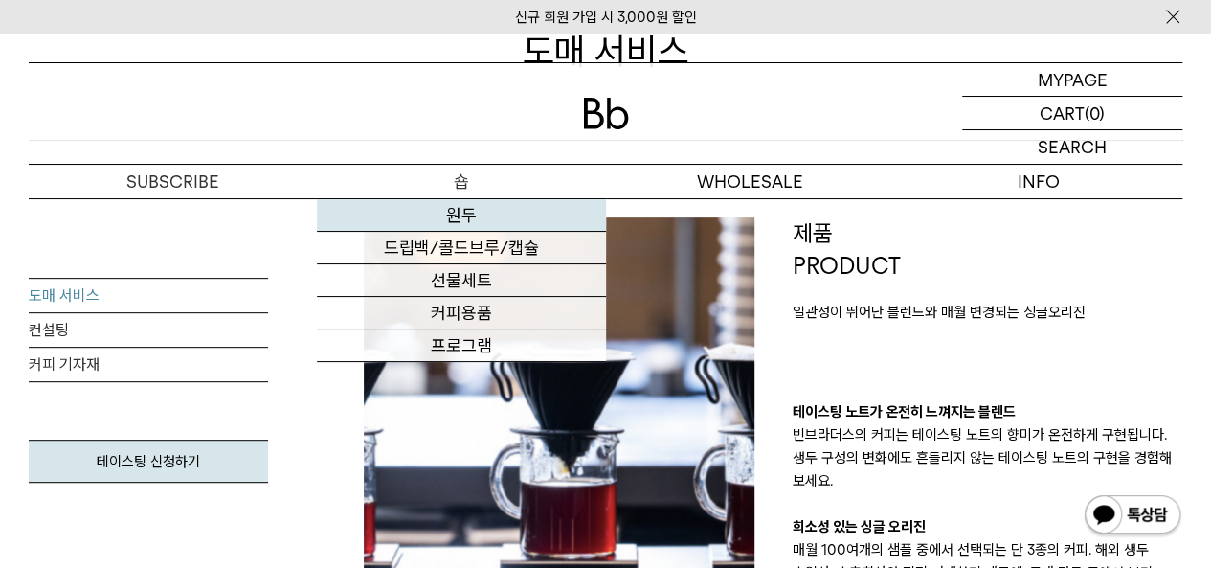
click at [484, 211] on link "원두" at bounding box center [461, 215] width 288 height 33
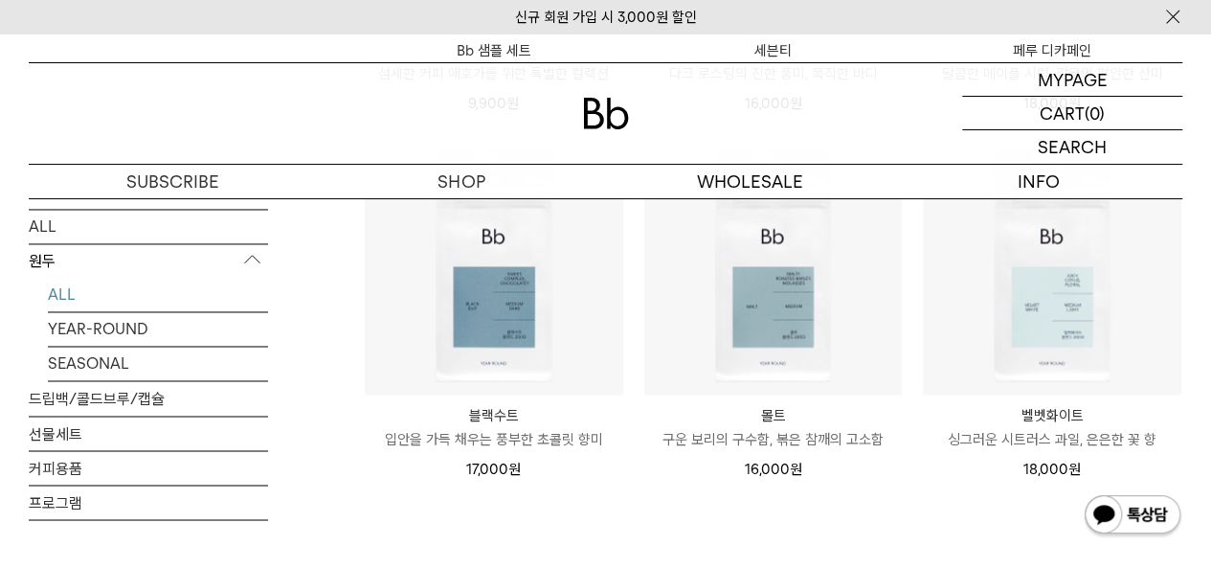
scroll to position [1436, 0]
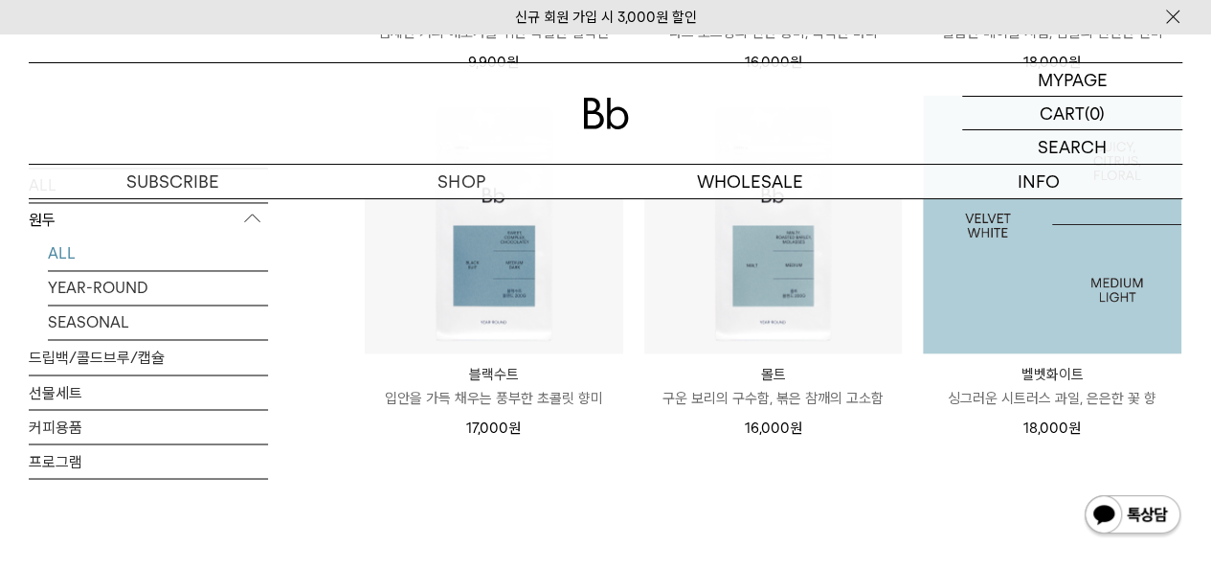
click at [1039, 286] on img at bounding box center [1052, 224] width 259 height 259
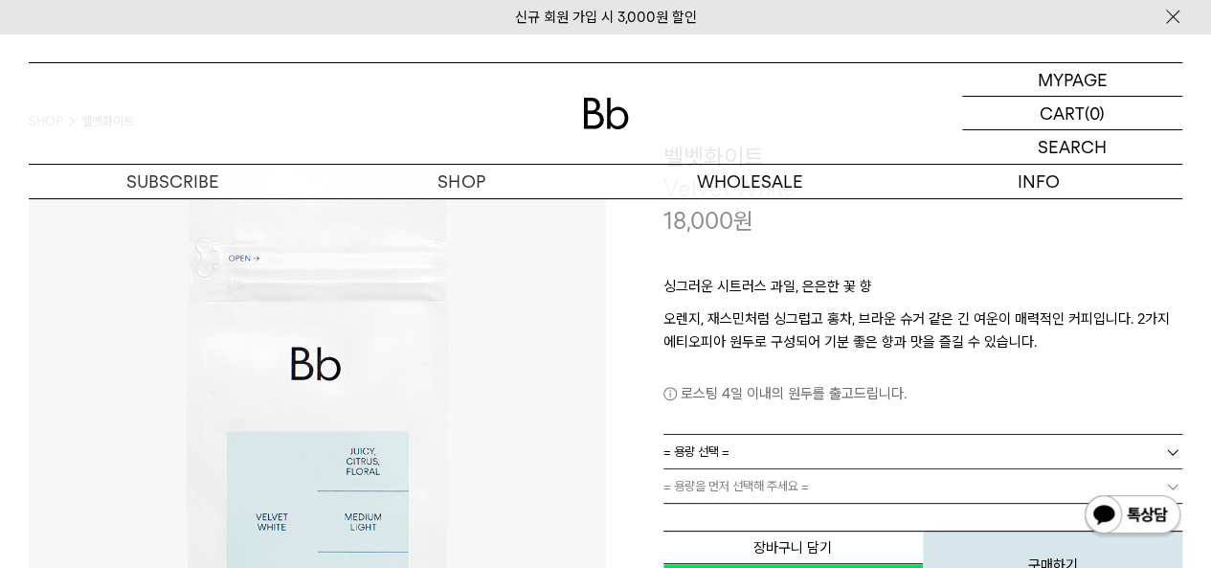
click at [841, 458] on link "= 용량 선택 =" at bounding box center [924, 452] width 520 height 34
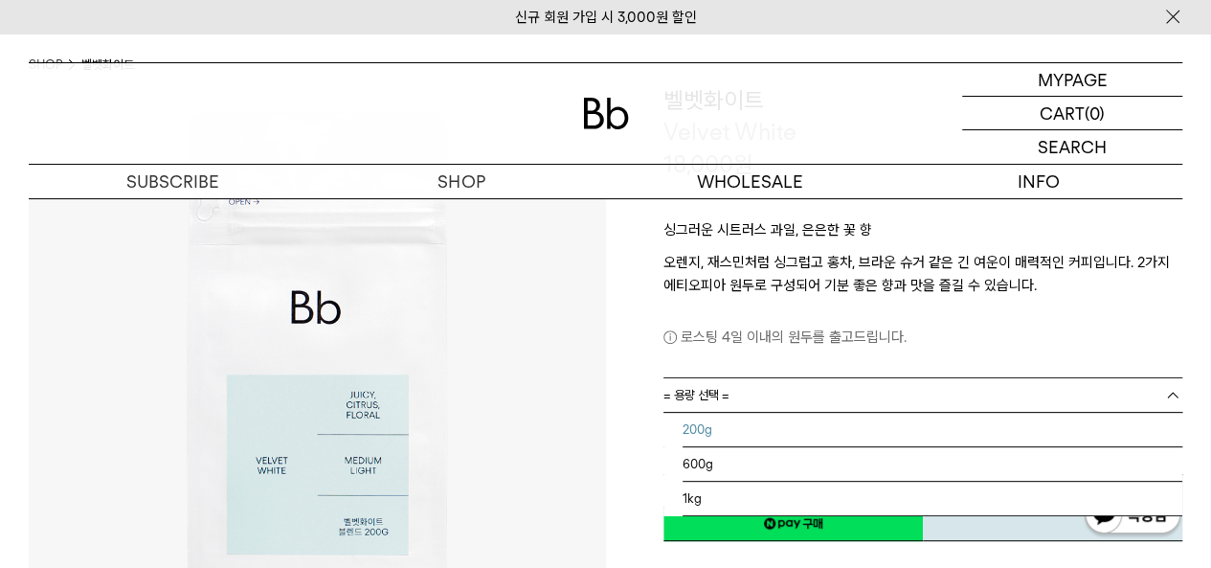
scroll to position [192, 0]
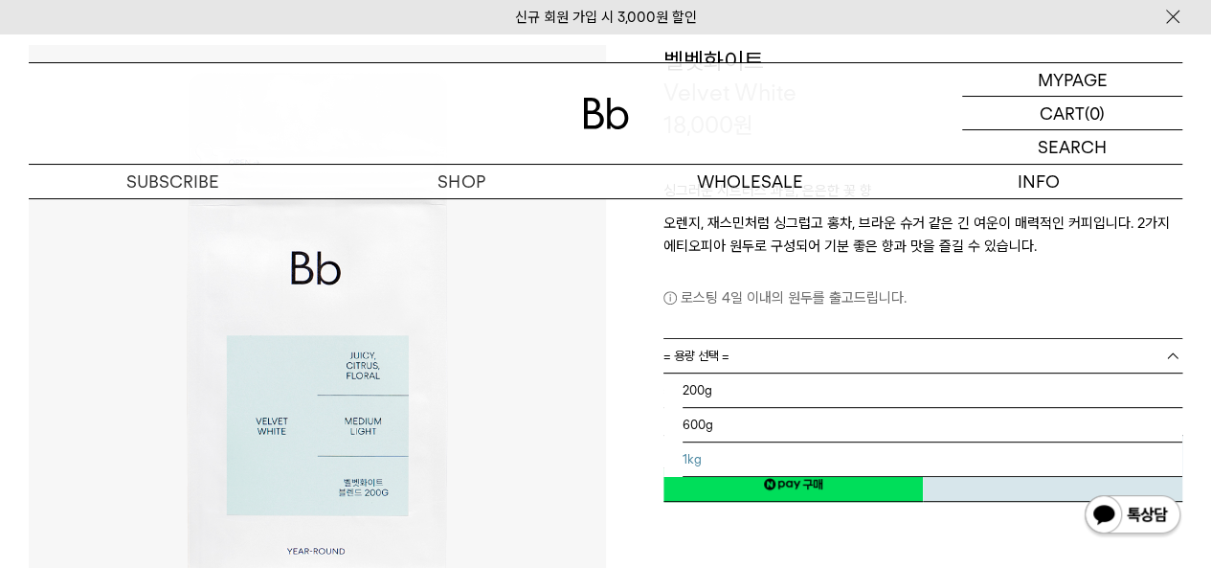
click at [828, 466] on li "1kg" at bounding box center [933, 459] width 501 height 34
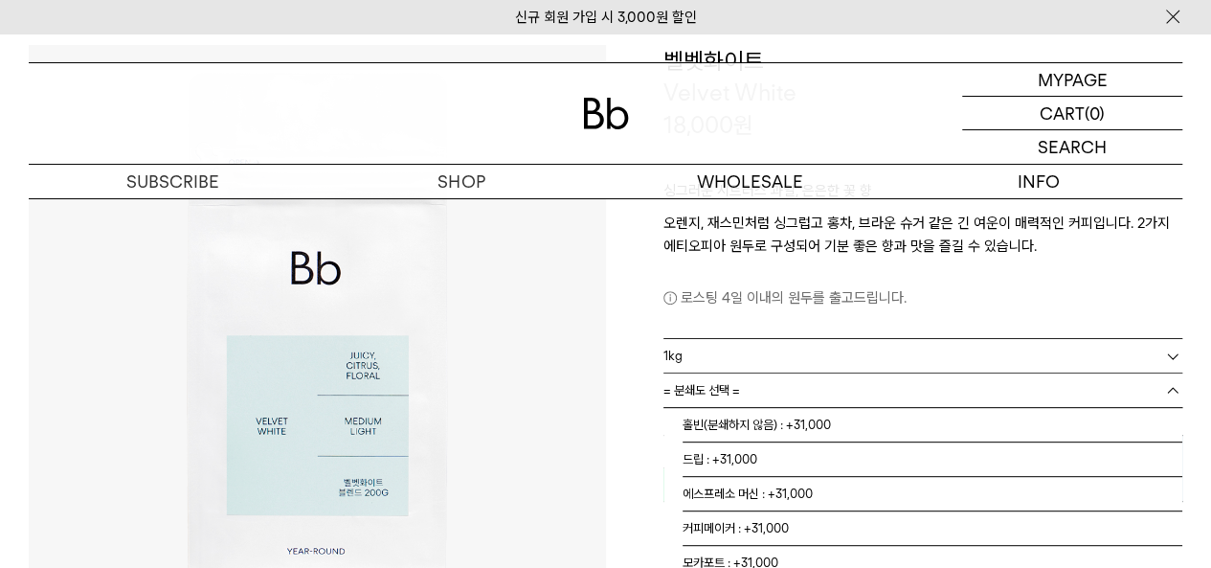
click at [831, 383] on link "= 분쇄도 선택 =" at bounding box center [924, 390] width 520 height 34
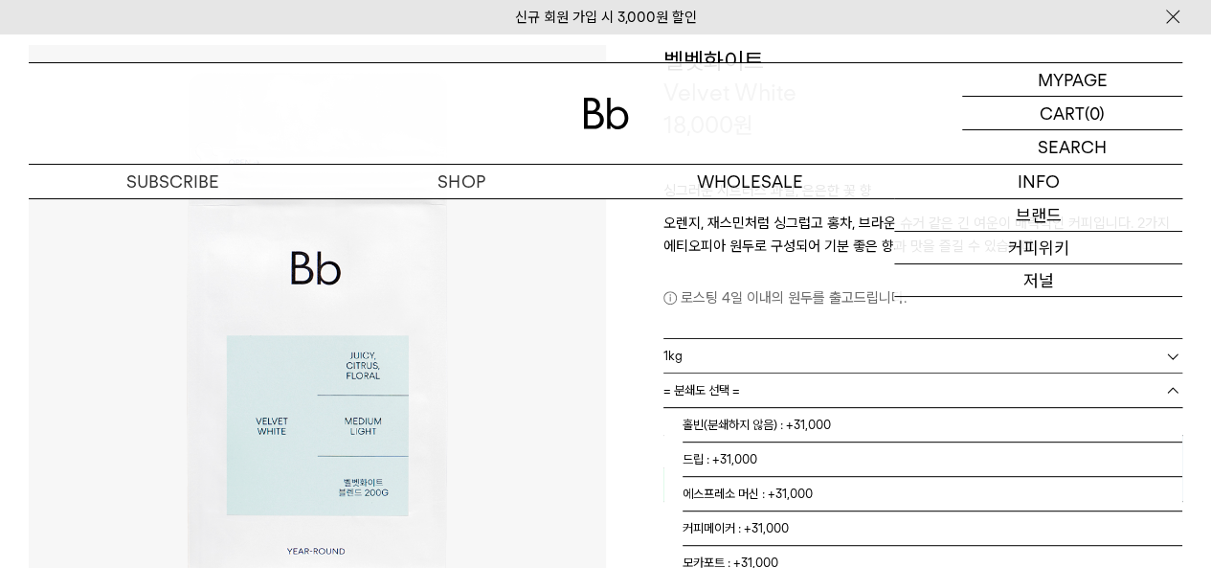
scroll to position [383, 0]
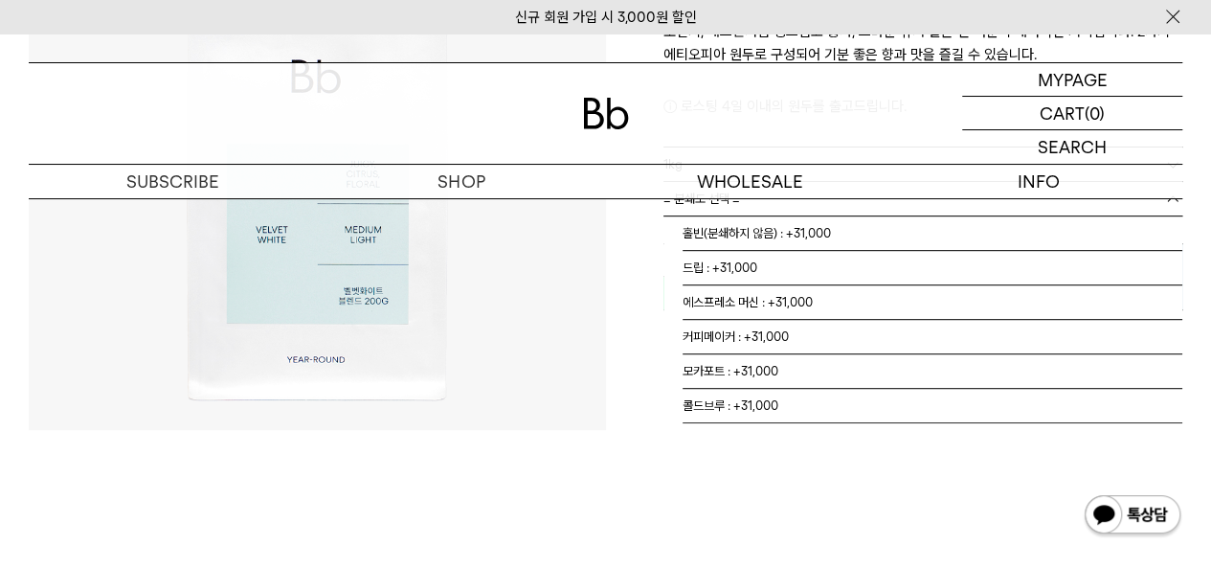
drag, startPoint x: 986, startPoint y: 501, endPoint x: 916, endPoint y: 392, distance: 129.6
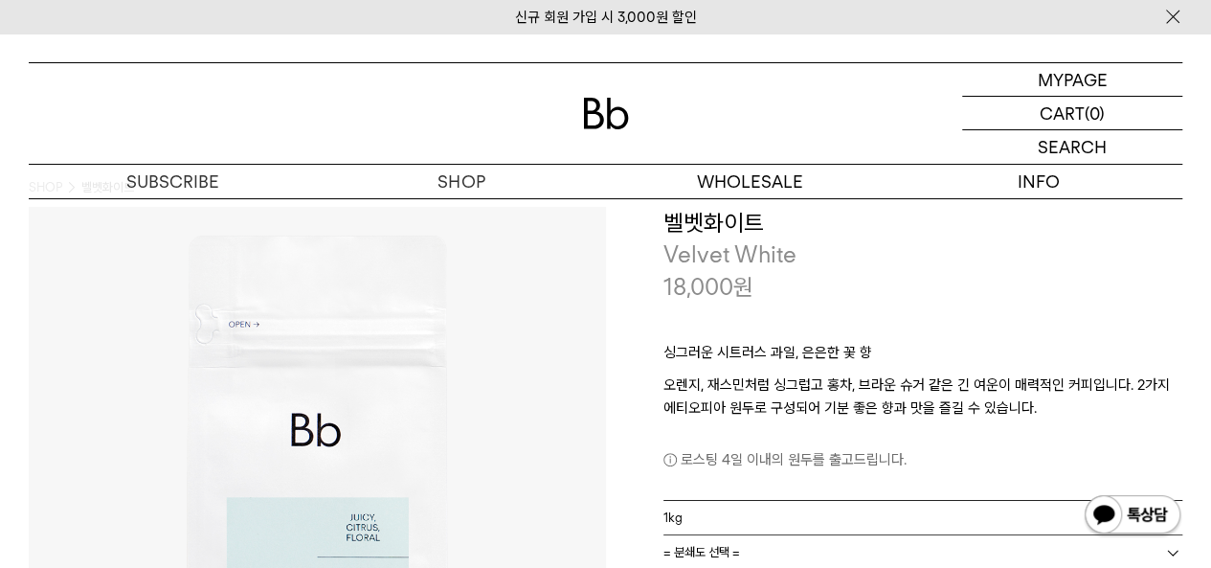
scroll to position [0, 0]
